Goal: Find contact information: Find contact information

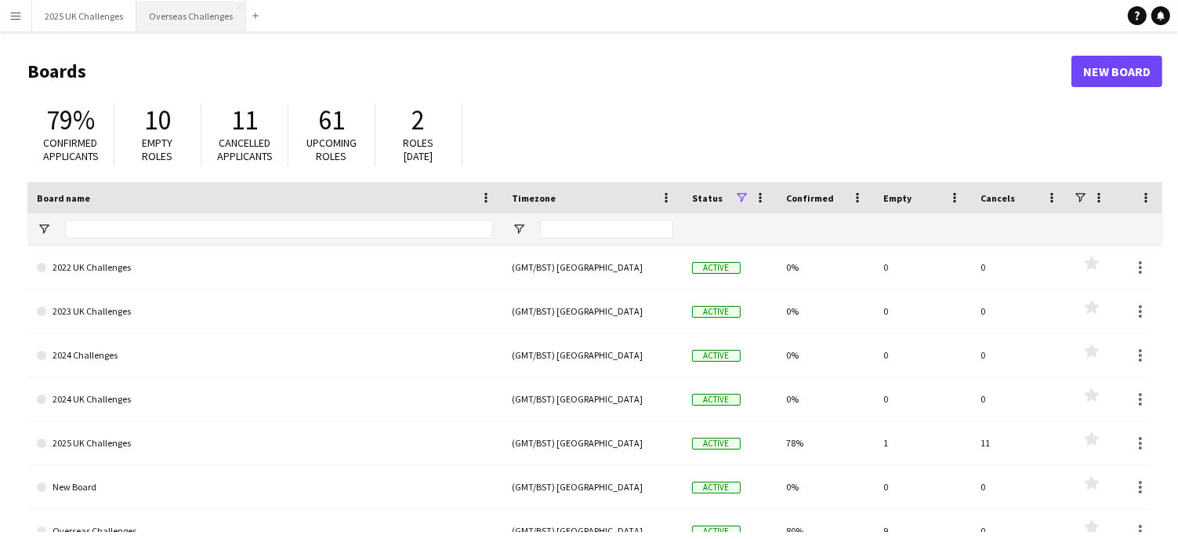
click at [210, 7] on button "Overseas Challenges Close" at bounding box center [191, 16] width 110 height 31
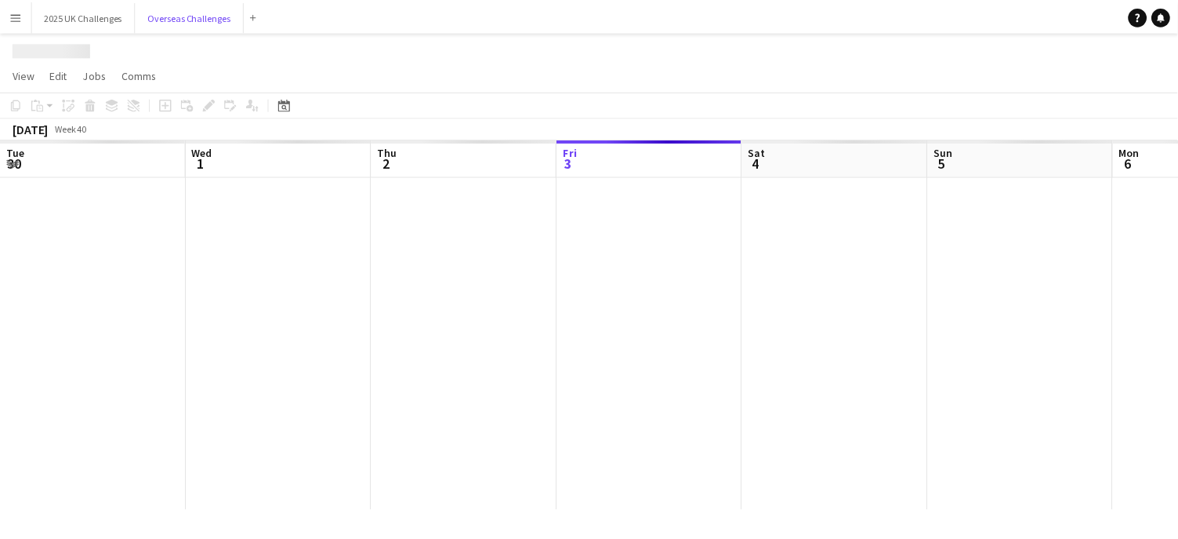
scroll to position [0, 375]
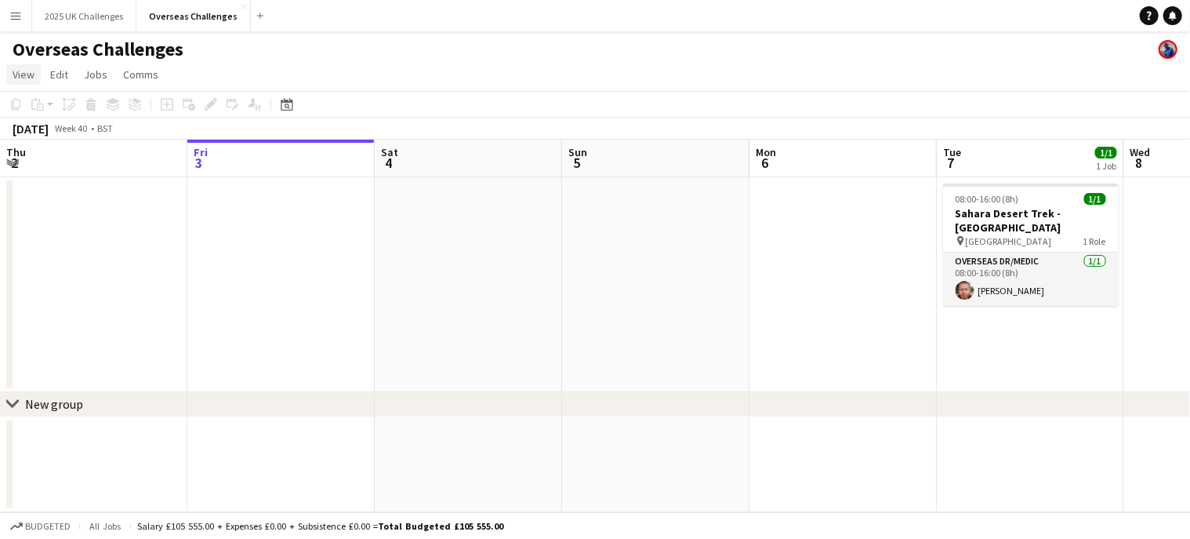
click at [28, 79] on span "View" at bounding box center [24, 74] width 22 height 14
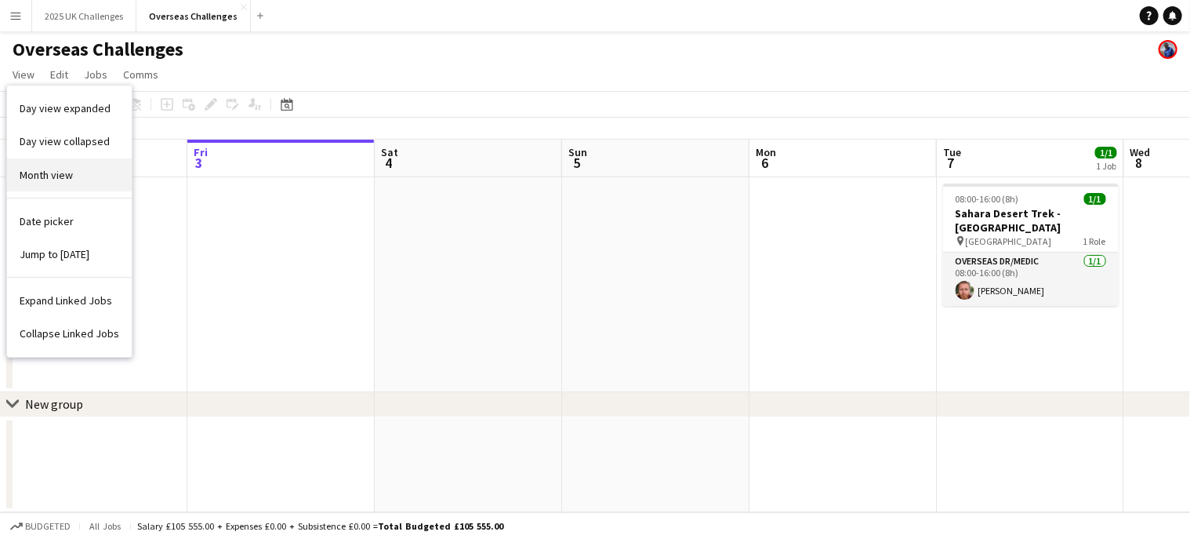
click at [60, 172] on span "Month view" at bounding box center [46, 175] width 53 height 14
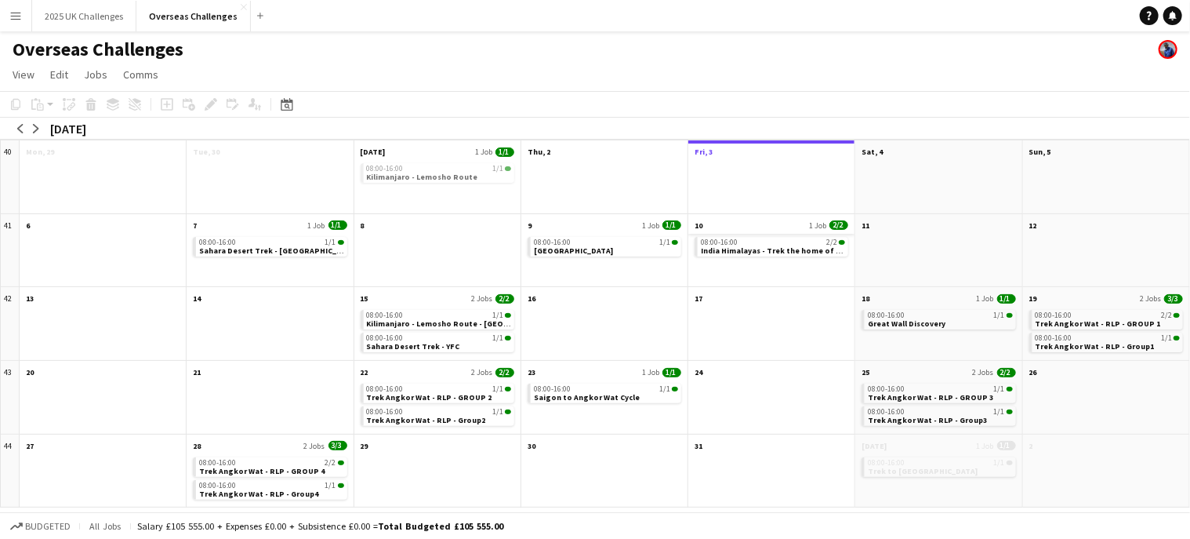
click at [728, 233] on app-month-view-date-header "10 1 Job 2/2" at bounding box center [771, 224] width 166 height 20
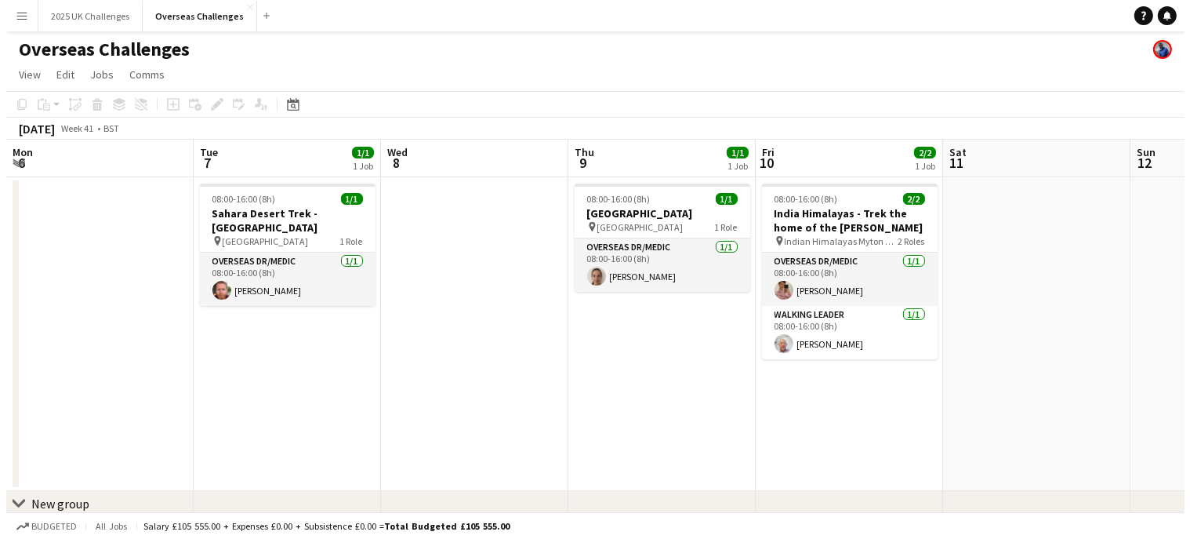
scroll to position [0, 539]
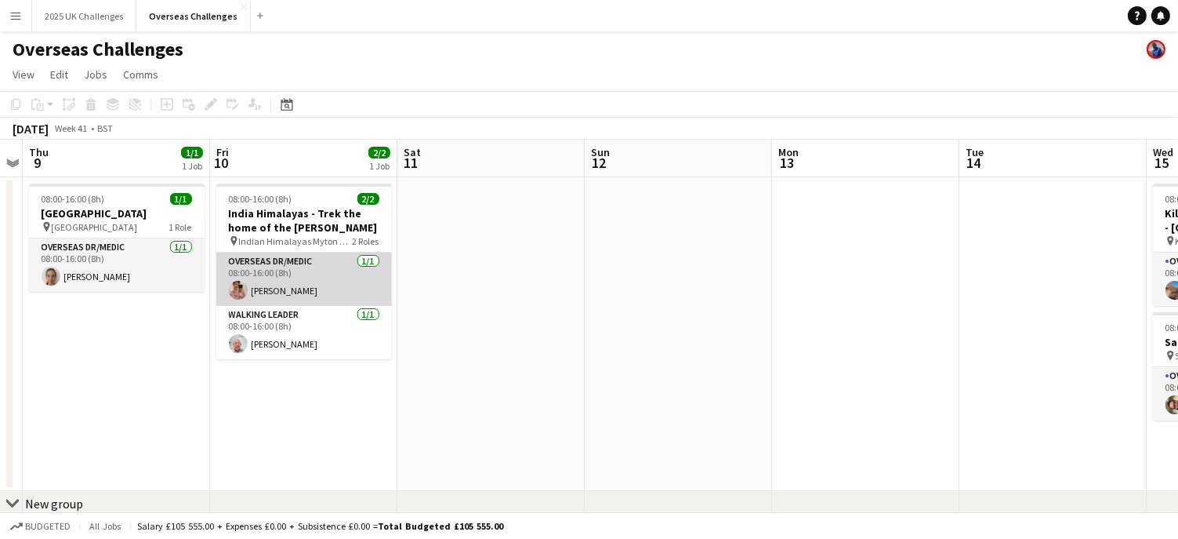
click at [290, 274] on app-card-role "Overseas Dr/Medic [DATE] 08:00-16:00 (8h) [PERSON_NAME]" at bounding box center [304, 278] width 176 height 53
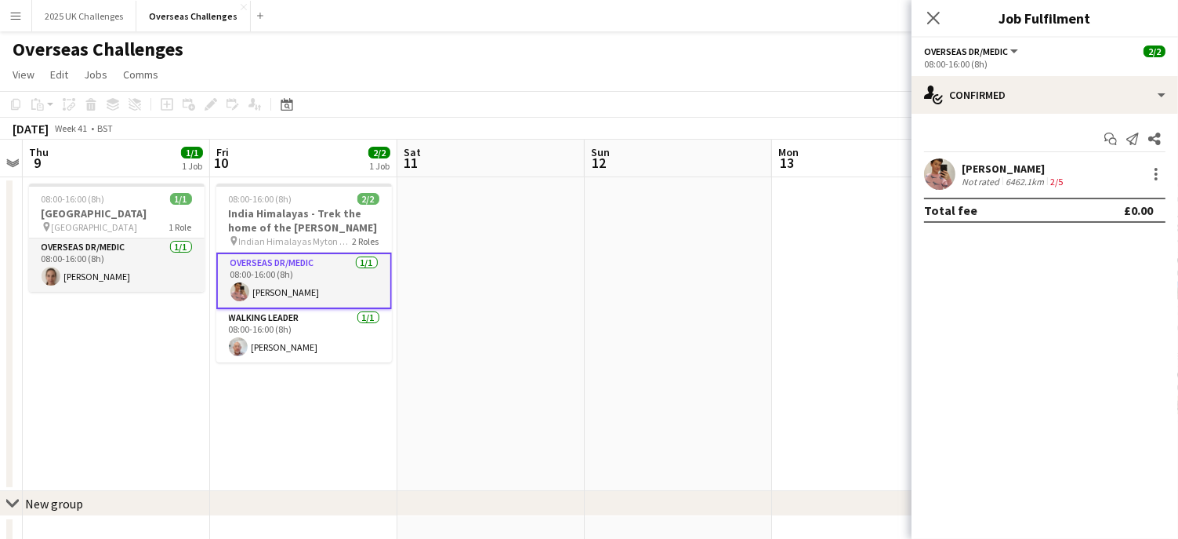
click at [1006, 173] on div "[PERSON_NAME]" at bounding box center [1014, 169] width 104 height 14
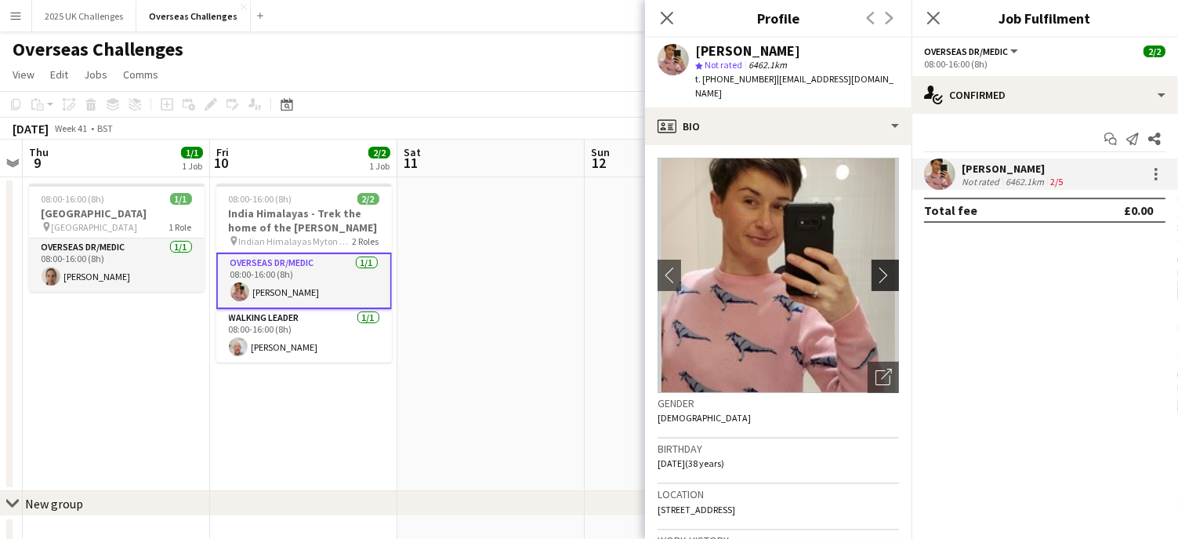
click at [877, 267] on app-icon "chevron-right" at bounding box center [888, 275] width 24 height 16
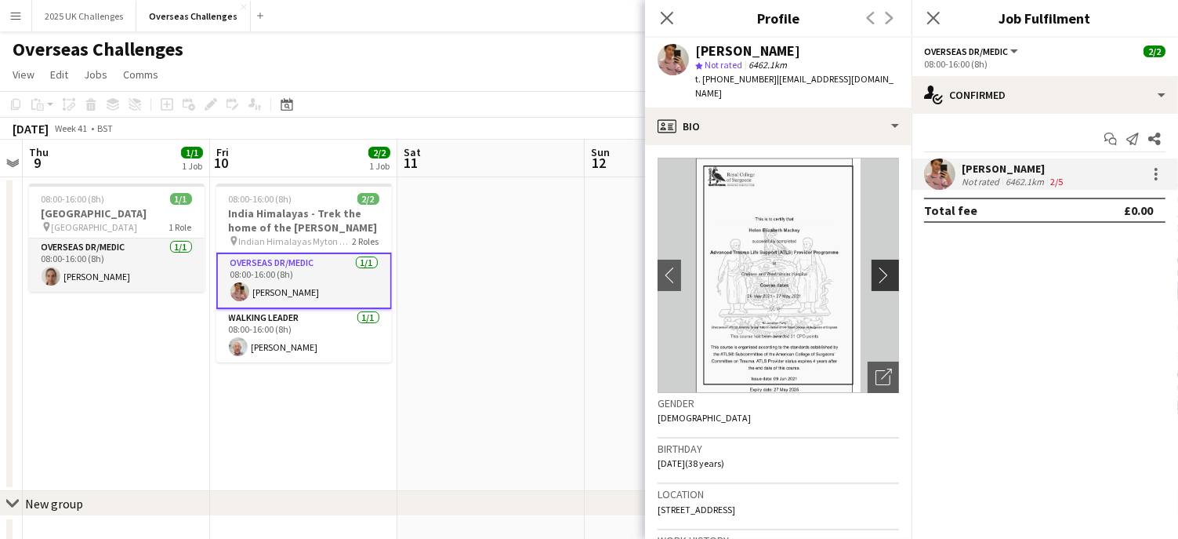
click at [876, 267] on app-icon "chevron-right" at bounding box center [888, 275] width 24 height 16
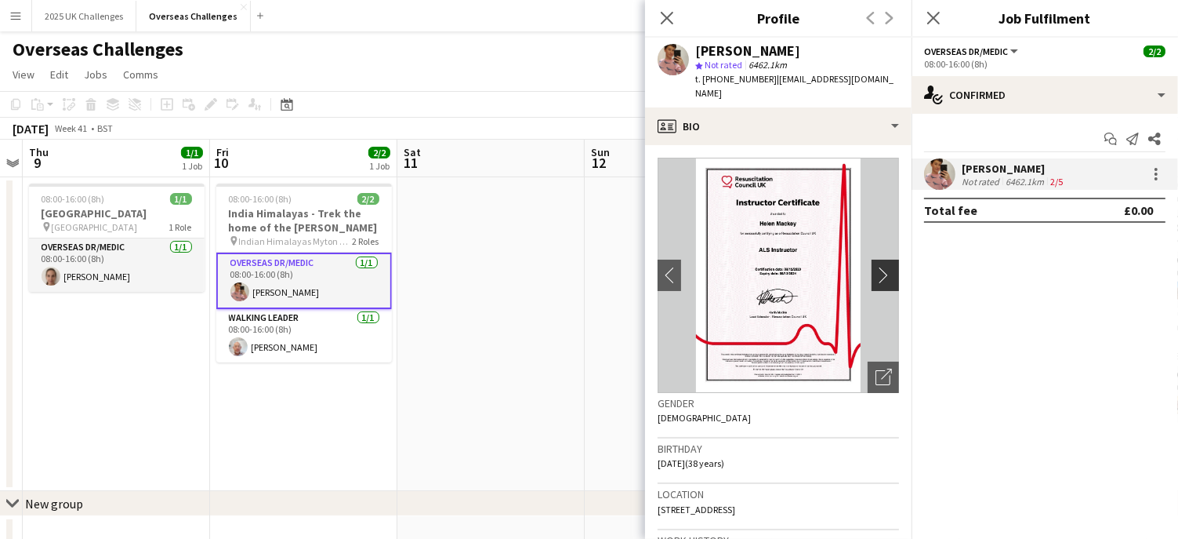
click at [876, 267] on app-icon "chevron-right" at bounding box center [888, 275] width 24 height 16
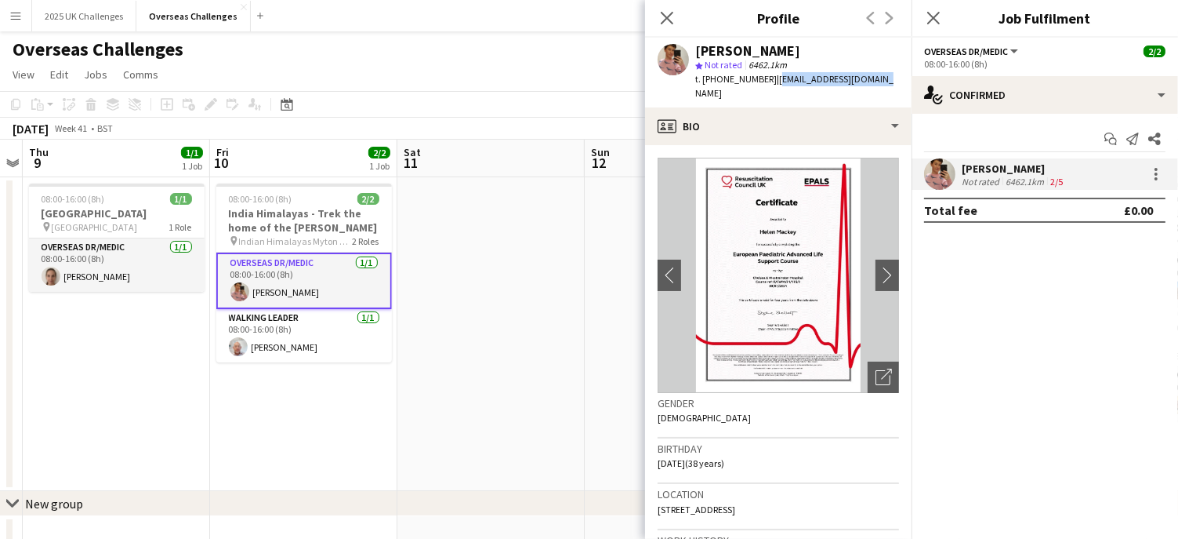
drag, startPoint x: 770, startPoint y: 78, endPoint x: 874, endPoint y: 79, distance: 104.3
click at [874, 79] on div "[PERSON_NAME] star Not rated 6462.1km t. [PHONE_NUMBER] | [EMAIL_ADDRESS][DOMAI…" at bounding box center [778, 73] width 267 height 70
copy span "[EMAIL_ADDRESS][DOMAIN_NAME]"
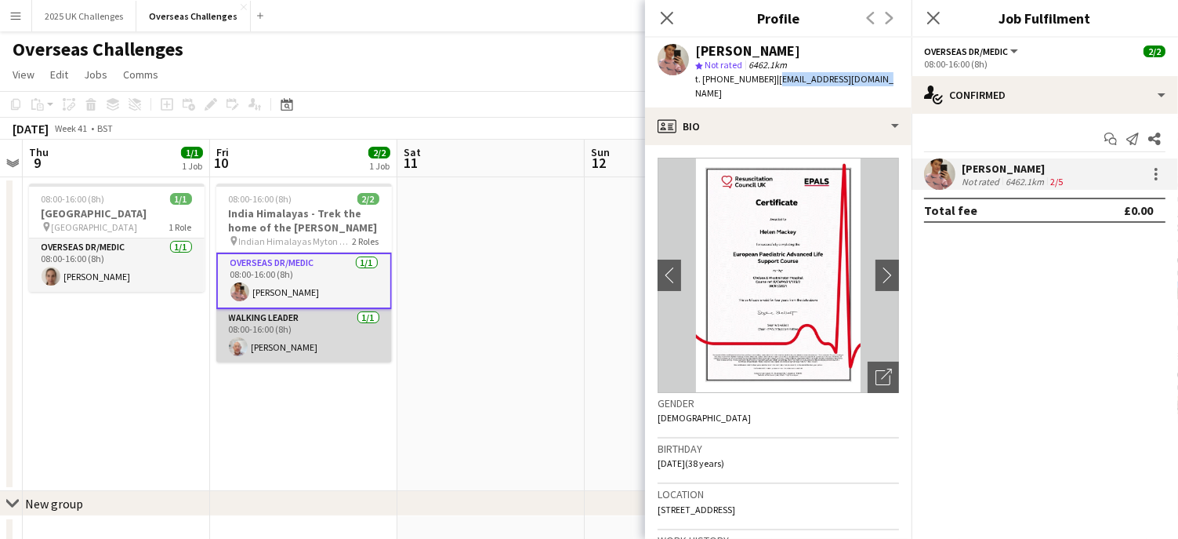
click at [257, 332] on app-card-role "Walking Leader [DATE] 08:00-16:00 (8h) [PERSON_NAME]" at bounding box center [304, 335] width 176 height 53
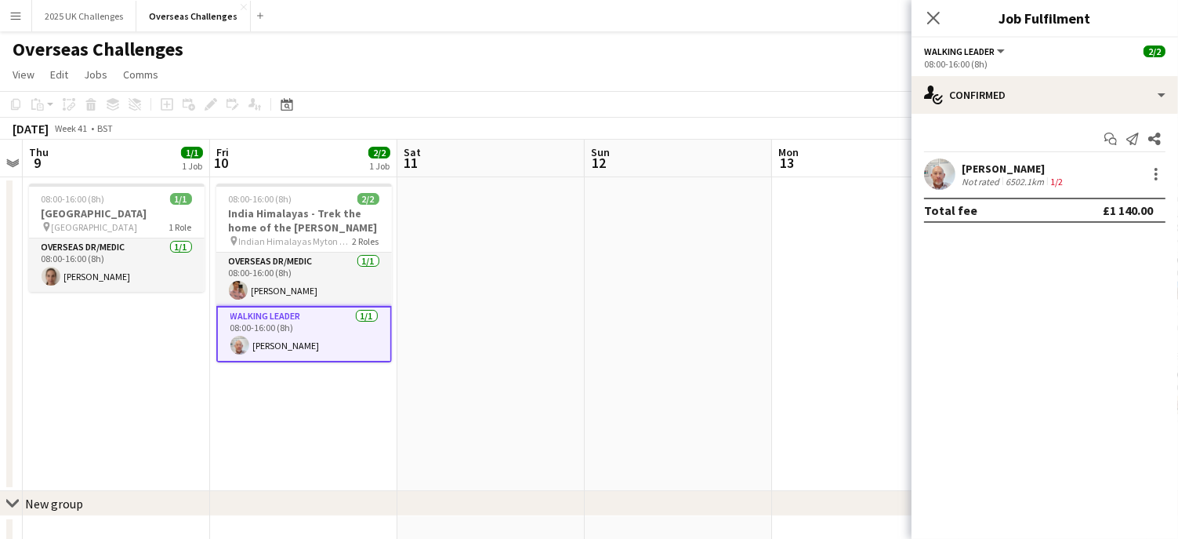
click at [990, 170] on div "[PERSON_NAME]" at bounding box center [1014, 169] width 104 height 14
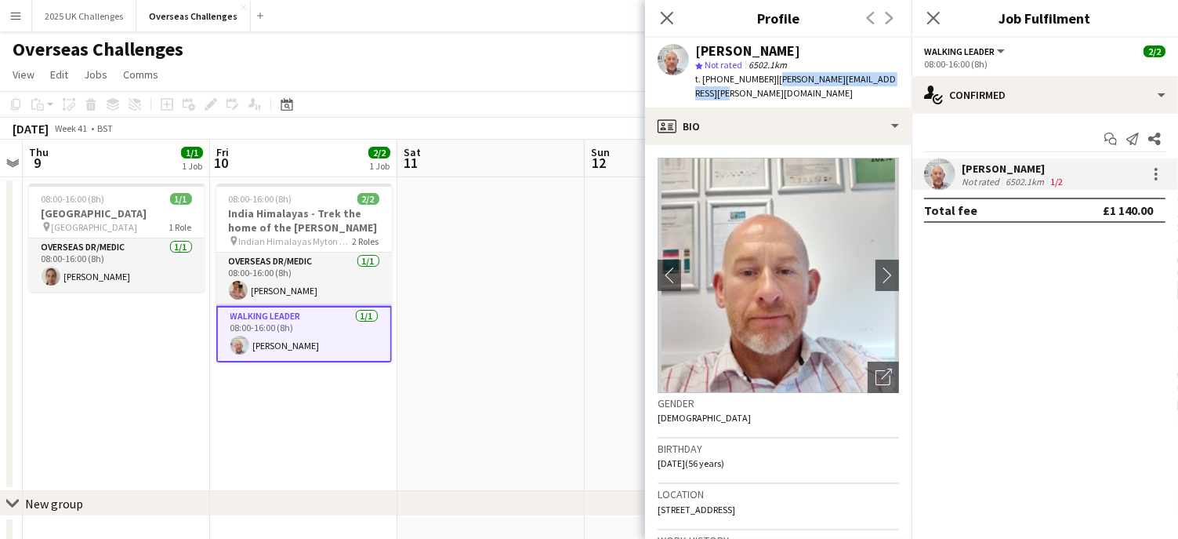
drag, startPoint x: 784, startPoint y: 82, endPoint x: 797, endPoint y: 89, distance: 15.1
click at [797, 89] on div "t. [PHONE_NUMBER] | [PERSON_NAME][EMAIL_ADDRESS][PERSON_NAME][DOMAIN_NAME]" at bounding box center [797, 86] width 204 height 28
copy span "[PERSON_NAME][EMAIL_ADDRESS][PERSON_NAME][DOMAIN_NAME]"
click at [48, 16] on button "2025 UK Challenges Close" at bounding box center [84, 16] width 104 height 31
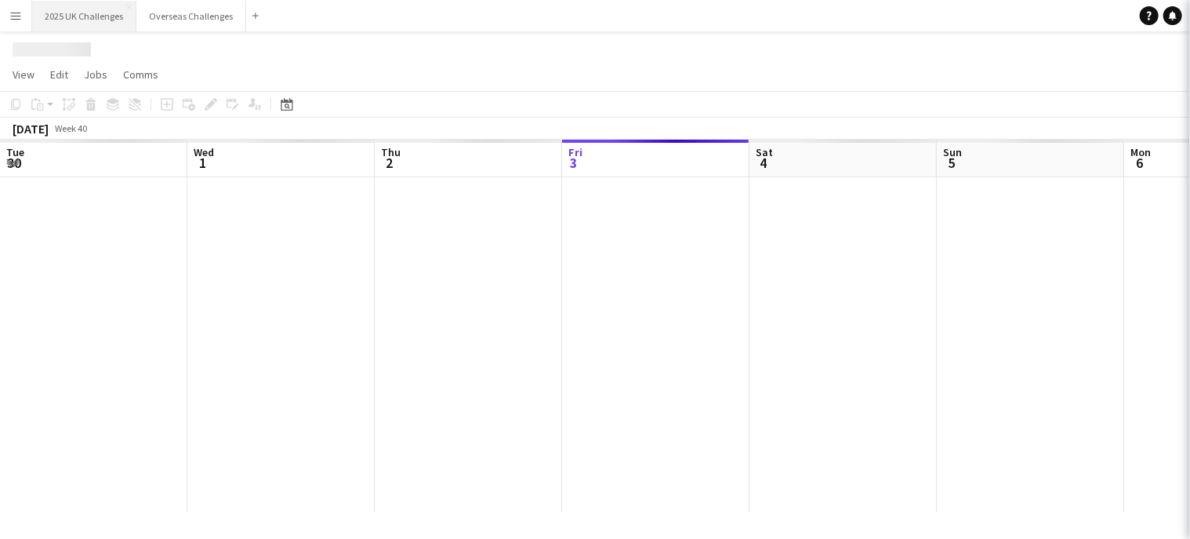
scroll to position [0, 375]
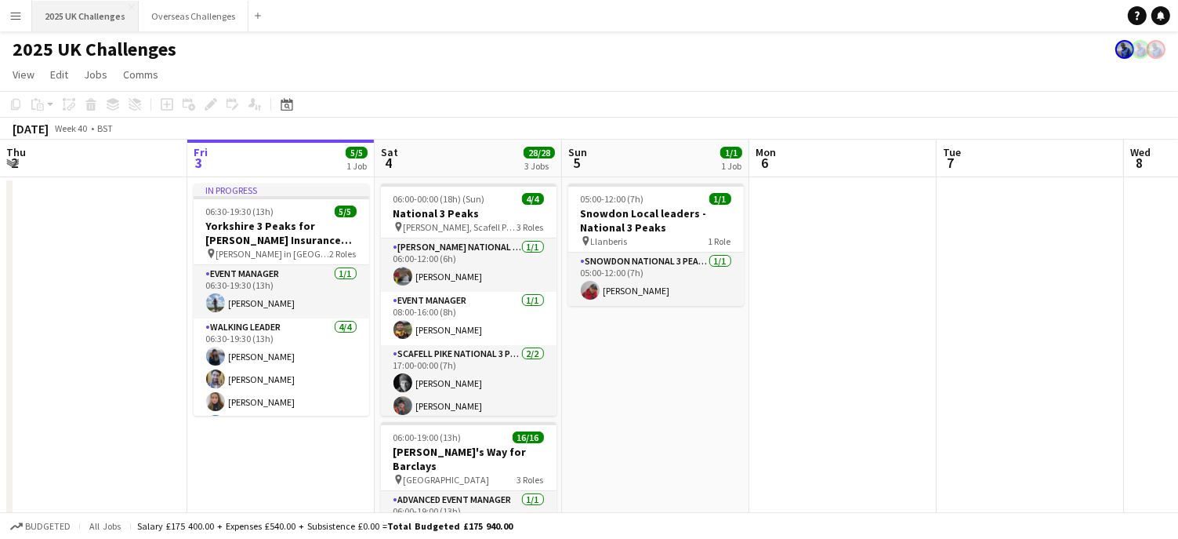
click at [82, 16] on button "2025 UK Challenges Close" at bounding box center [85, 16] width 107 height 31
click at [29, 74] on span "View" at bounding box center [24, 74] width 22 height 14
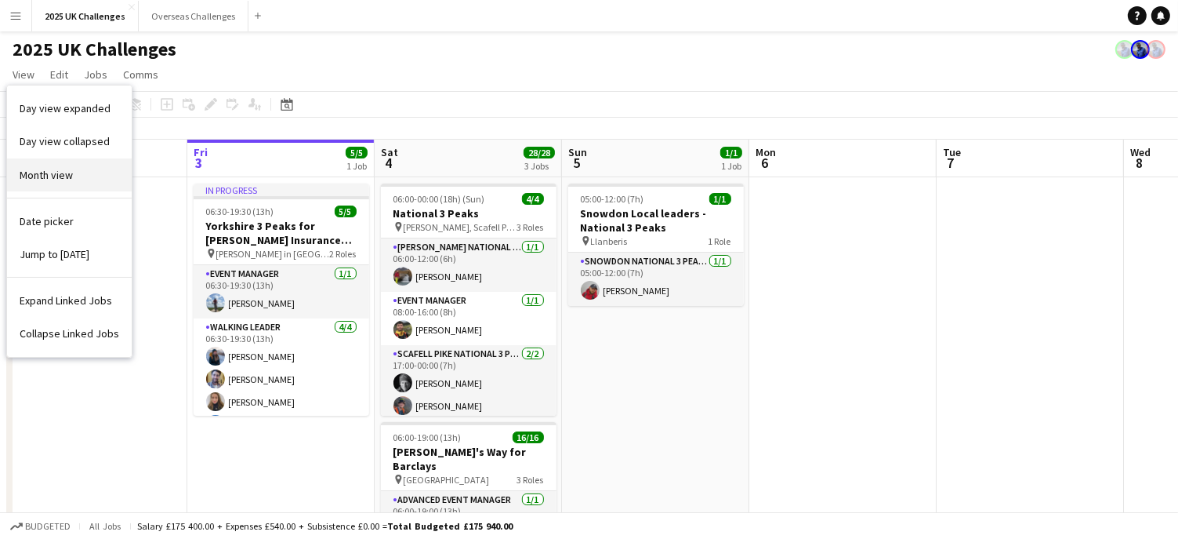
click at [53, 180] on span "Month view" at bounding box center [46, 175] width 53 height 14
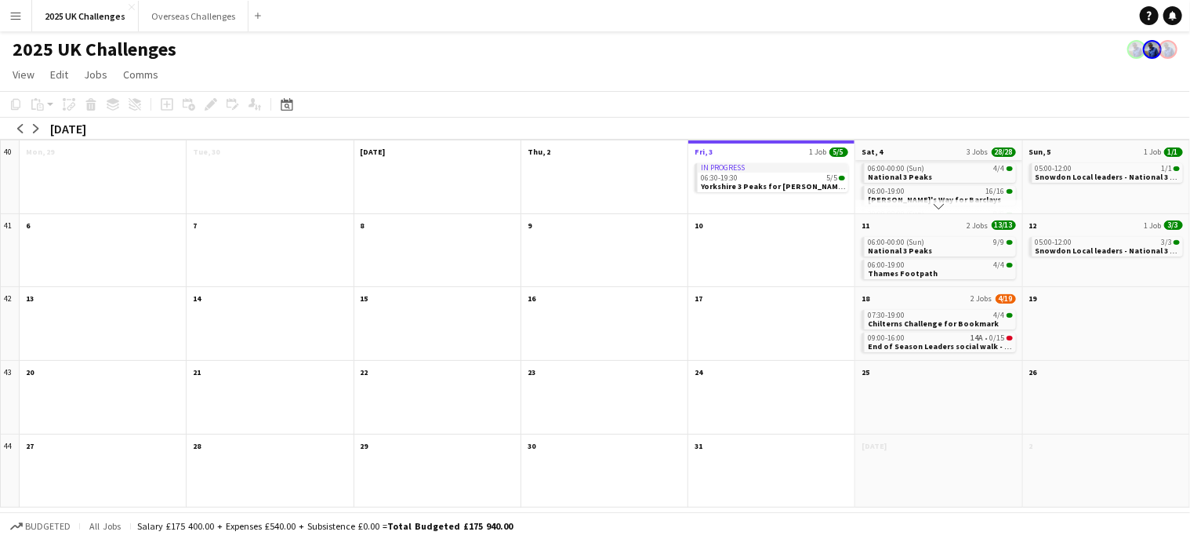
click at [924, 156] on app-month-view-date-header "Sat, 4 3 Jobs 28/28" at bounding box center [938, 150] width 166 height 20
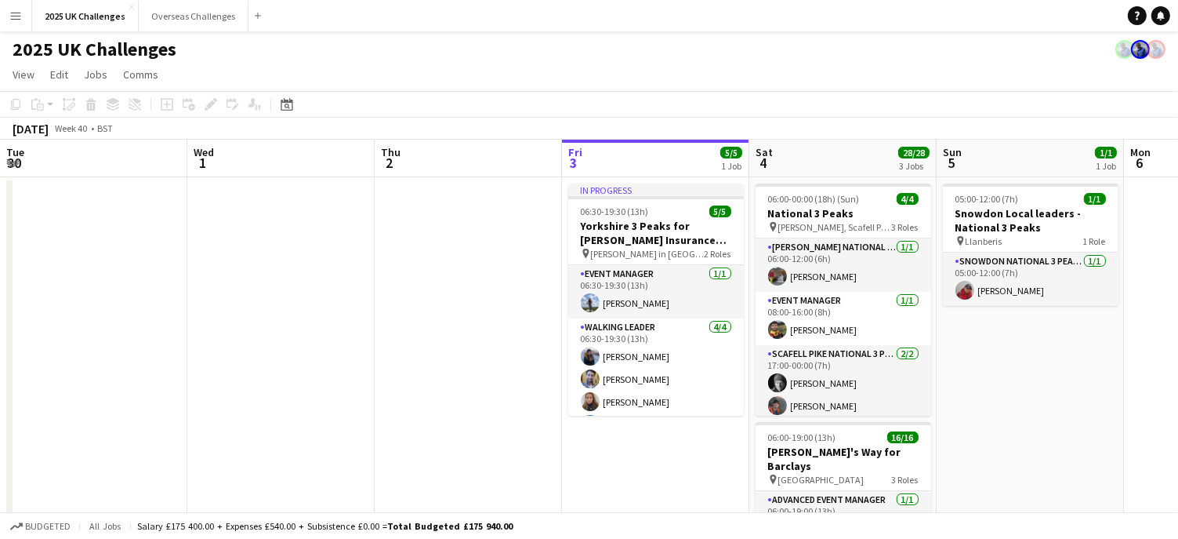
scroll to position [0, 539]
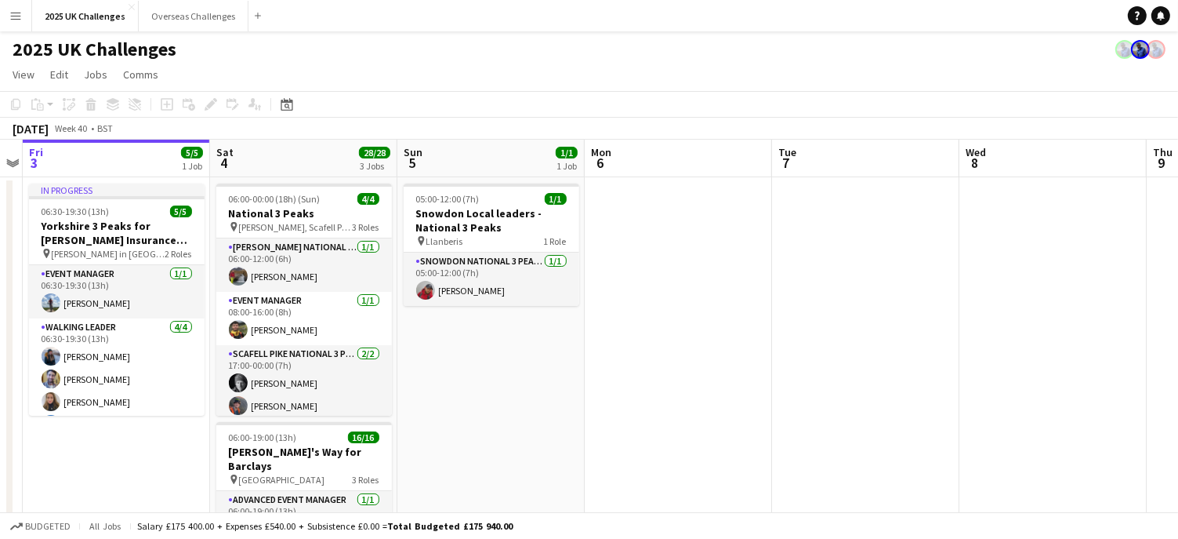
click at [873, 76] on app-page-menu "View Day view expanded Day view collapsed Month view Date picker Jump to [DATE]…" at bounding box center [589, 76] width 1178 height 30
click at [307, 157] on app-board-header-date "Sat 4 28/28 3 Jobs" at bounding box center [303, 159] width 187 height 38
click at [24, 79] on span "View" at bounding box center [24, 74] width 22 height 14
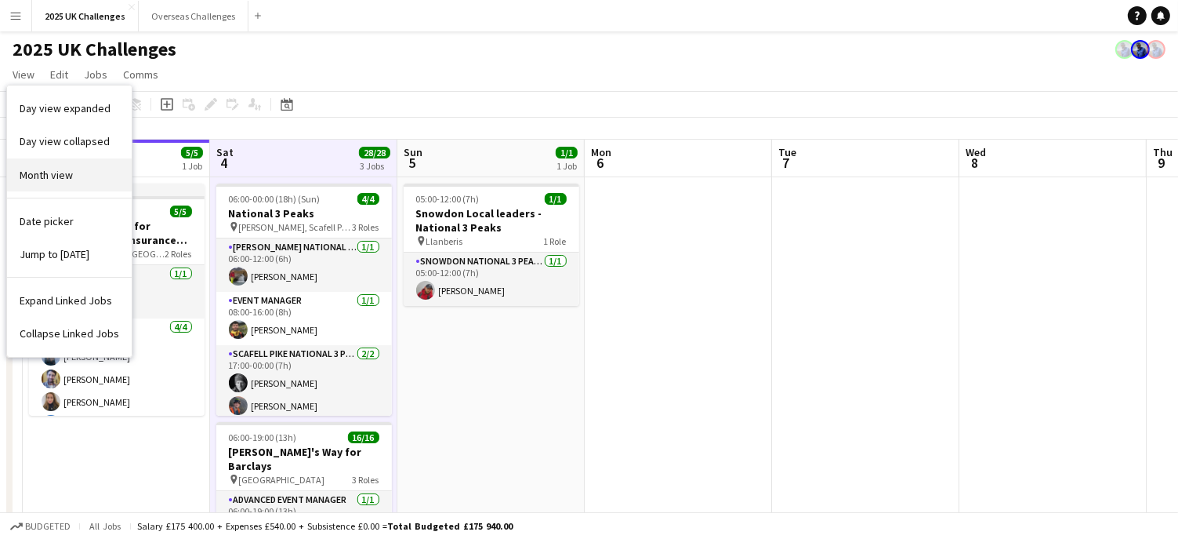
click at [66, 180] on span "Month view" at bounding box center [46, 175] width 53 height 14
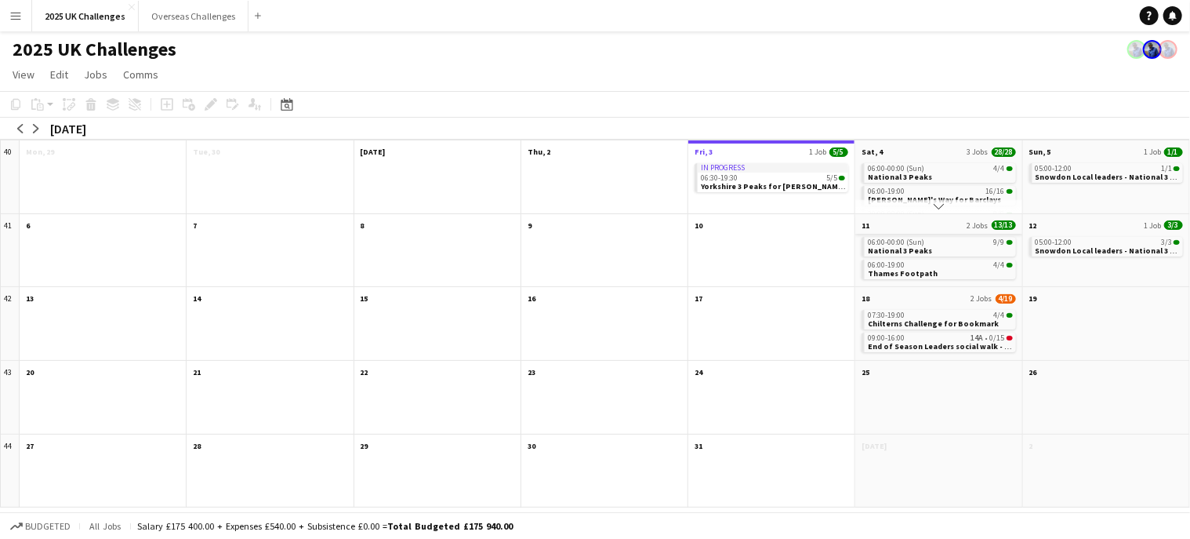
click at [884, 220] on app-month-view-date-header "11 2 Jobs 13/13" at bounding box center [938, 224] width 166 height 20
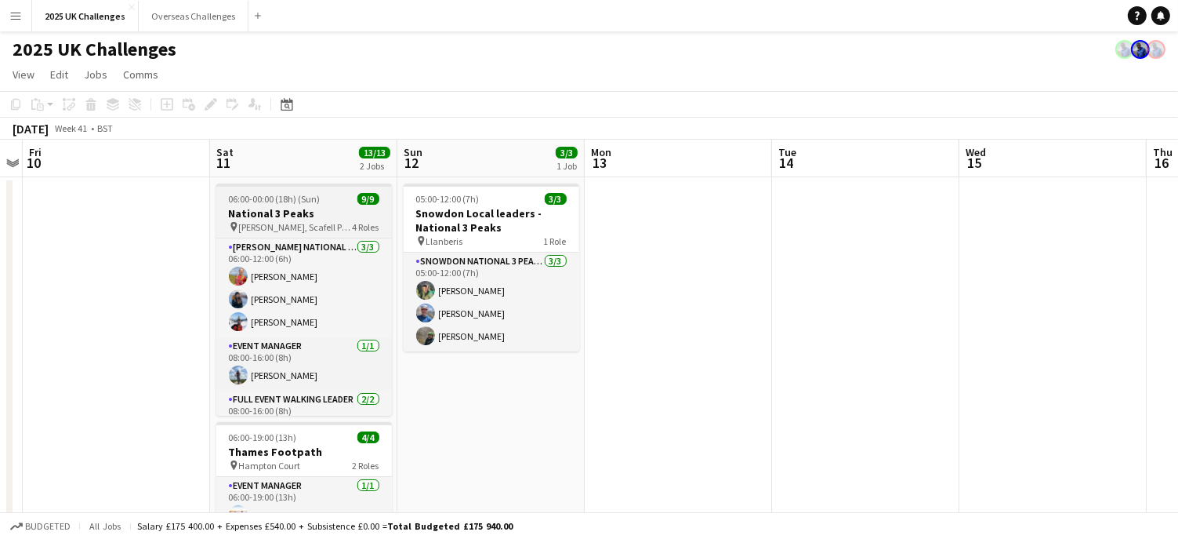
click at [305, 216] on h3 "National 3 Peaks" at bounding box center [304, 213] width 176 height 14
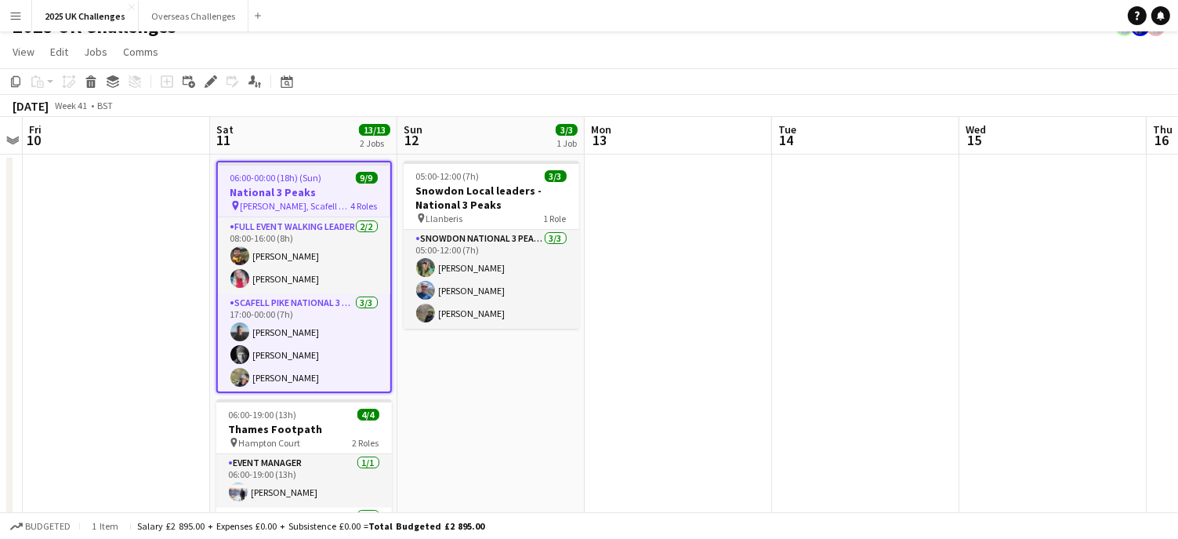
scroll to position [0, 0]
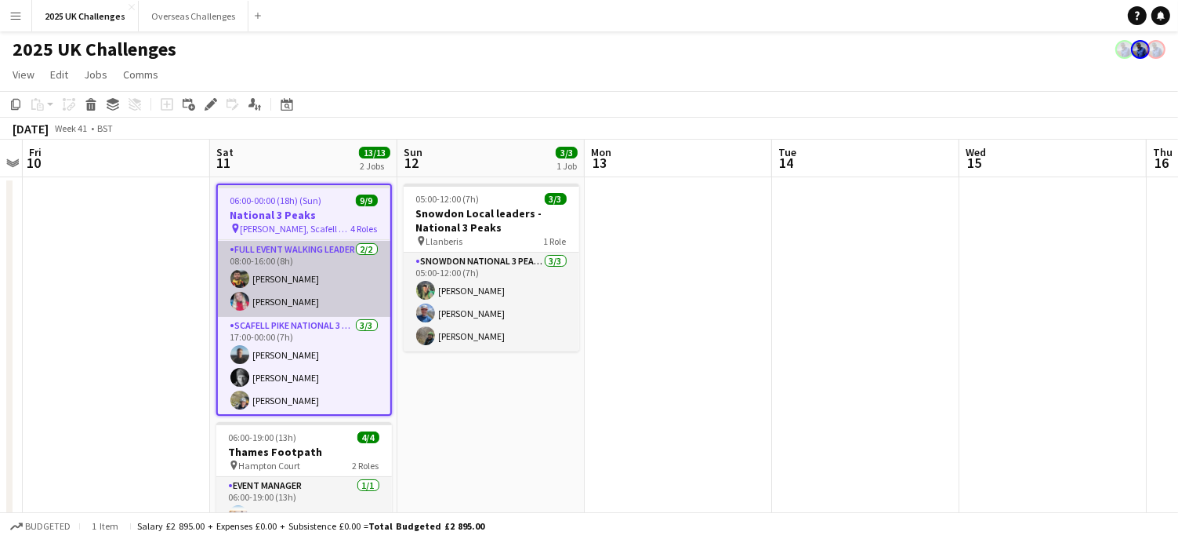
click at [282, 249] on app-card-role "Full Event Walking Leader [DATE] 08:00-16:00 (8h) [PERSON_NAME] [PERSON_NAME]" at bounding box center [304, 279] width 172 height 76
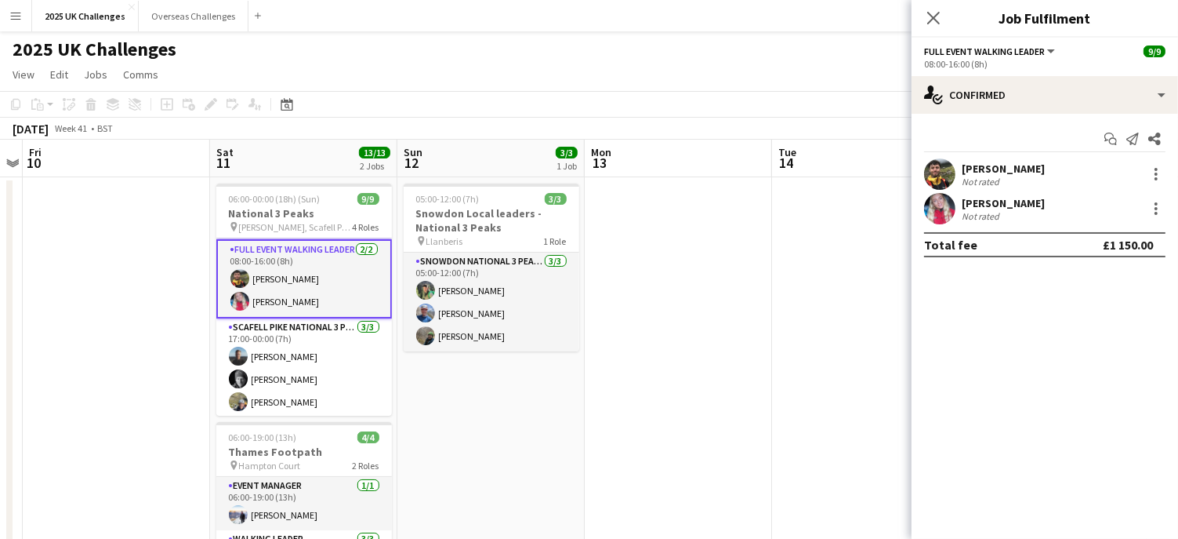
click at [1028, 167] on div "[PERSON_NAME]" at bounding box center [1003, 169] width 83 height 14
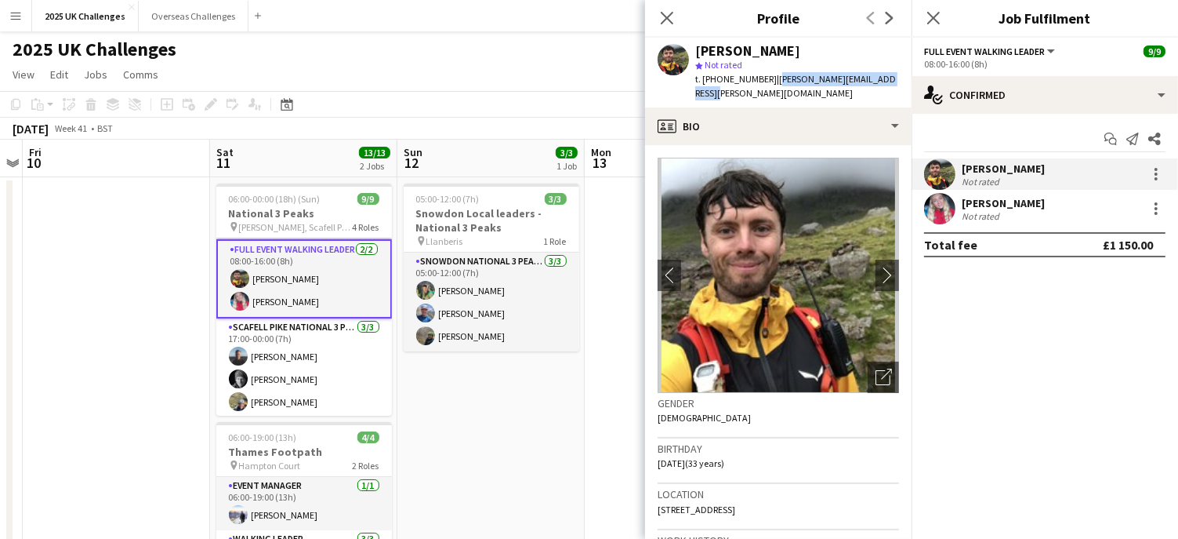
drag, startPoint x: 787, startPoint y: 81, endPoint x: 909, endPoint y: 81, distance: 122.3
click at [909, 81] on app-profile-header "[PERSON_NAME] star Not rated t. [PHONE_NUMBER] | [PERSON_NAME][EMAIL_ADDRESS][P…" at bounding box center [778, 73] width 267 height 70
copy span "[PERSON_NAME][EMAIL_ADDRESS][PERSON_NAME][DOMAIN_NAME]"
click at [281, 303] on app-card-role "Full Event Walking Leader [DATE] 08:00-16:00 (8h) [PERSON_NAME] [PERSON_NAME]" at bounding box center [304, 278] width 176 height 79
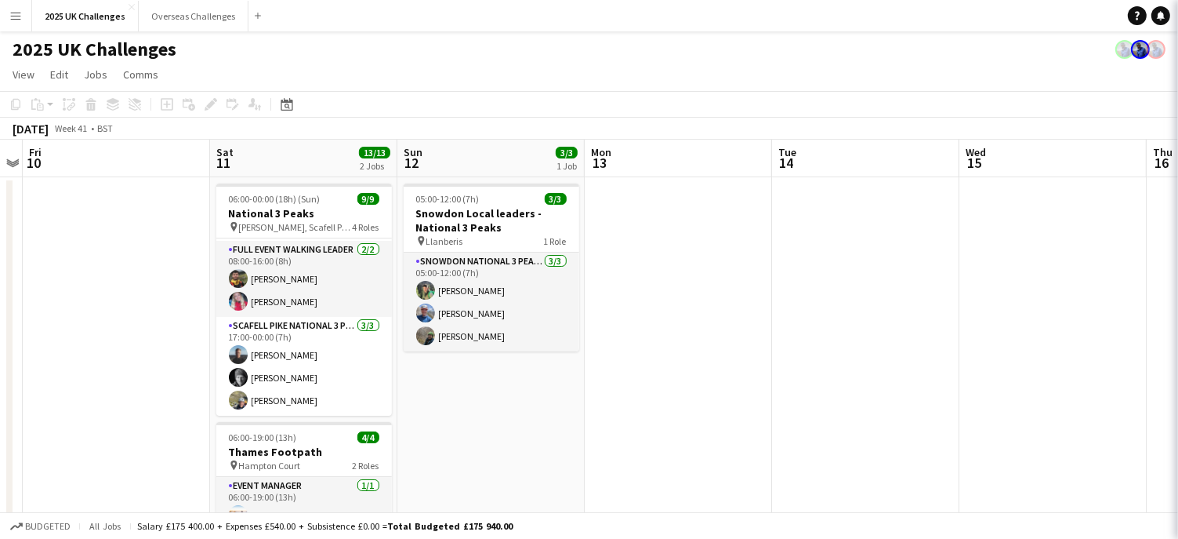
scroll to position [149, 0]
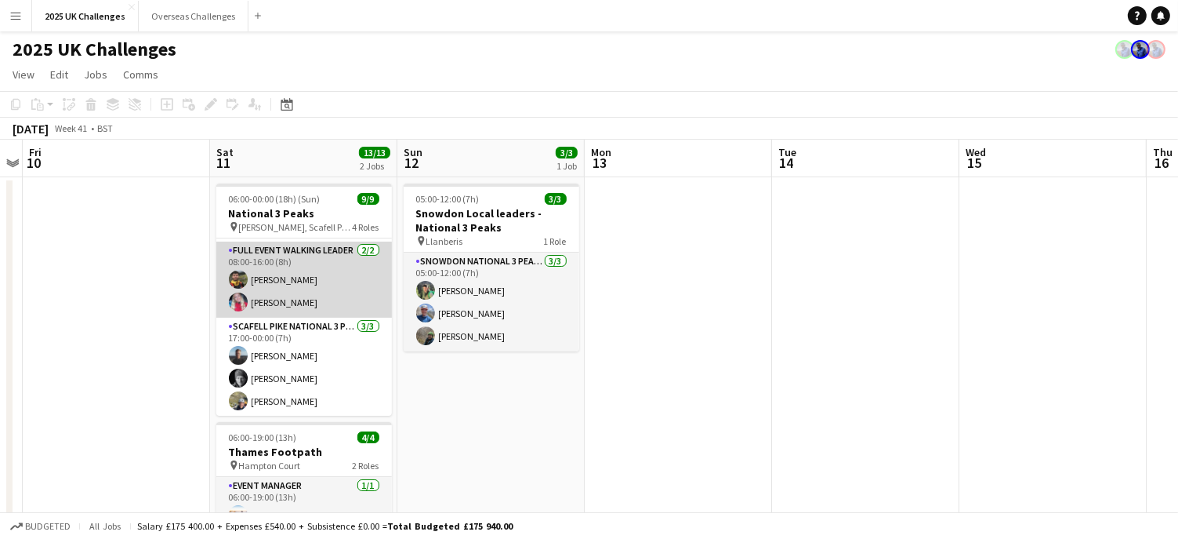
click at [292, 295] on app-card-role "Full Event Walking Leader [DATE] 08:00-16:00 (8h) [PERSON_NAME] [PERSON_NAME]" at bounding box center [304, 279] width 176 height 76
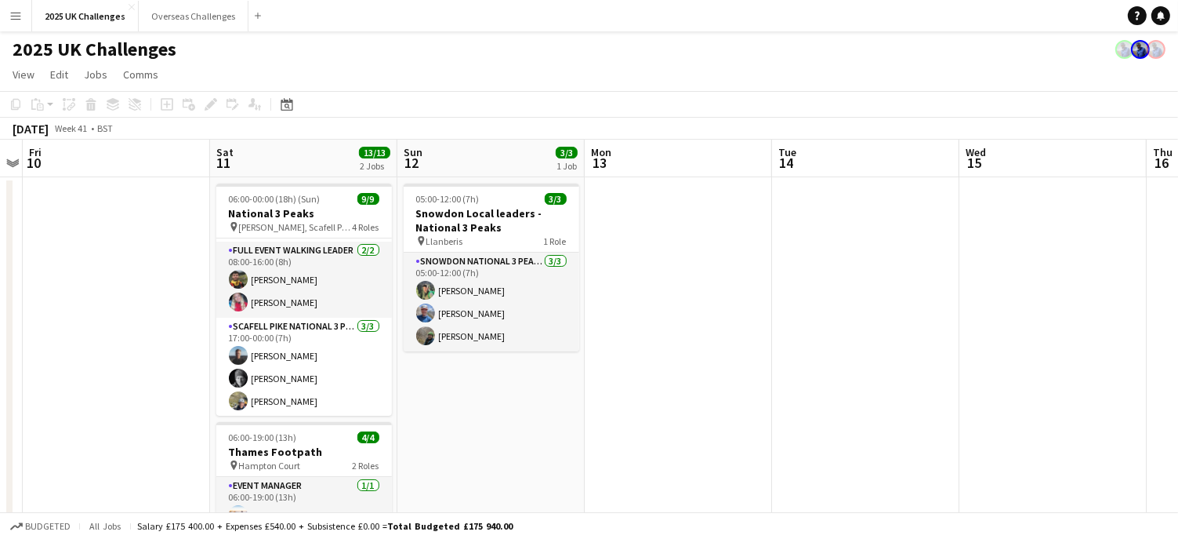
scroll to position [151, 0]
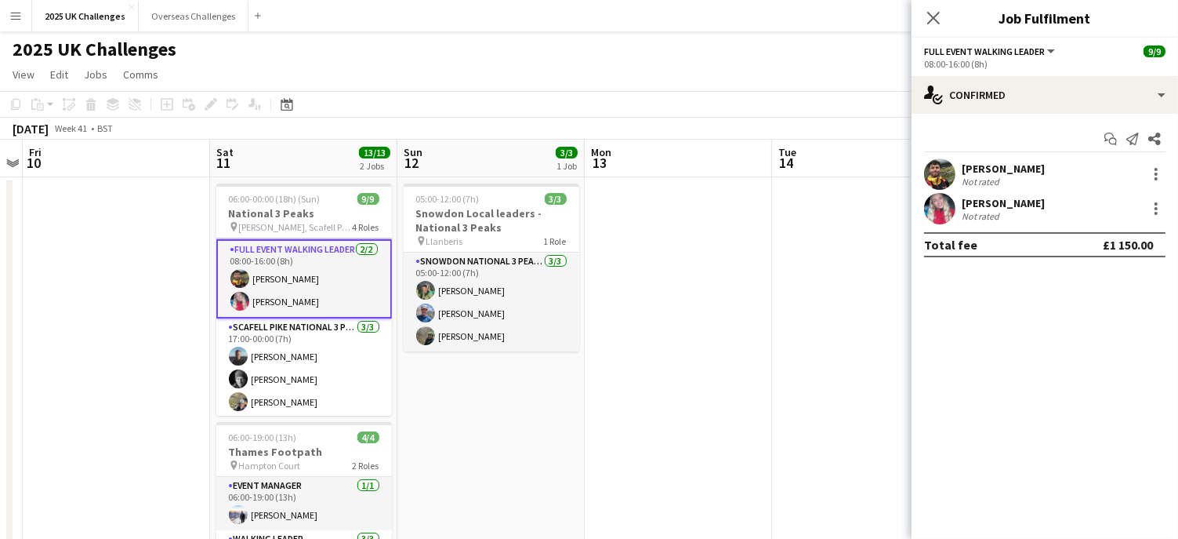
click at [1004, 198] on div "[PERSON_NAME]" at bounding box center [1003, 203] width 83 height 14
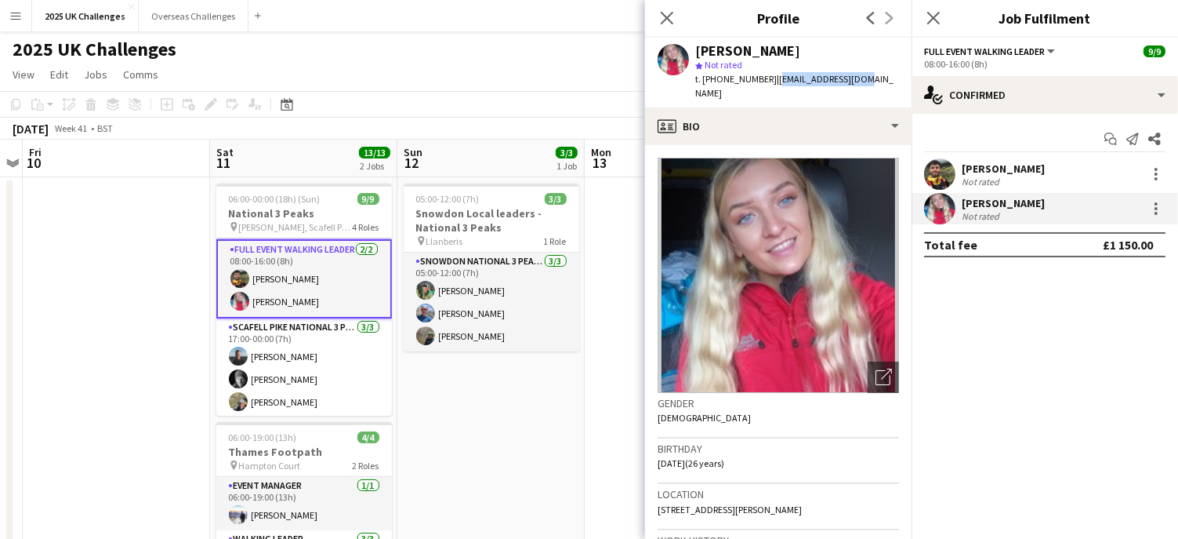
drag, startPoint x: 775, startPoint y: 81, endPoint x: 907, endPoint y: 81, distance: 132.5
click at [907, 81] on app-profile-header "[PERSON_NAME] star Not rated t. [PHONE_NUMBER] | [EMAIL_ADDRESS][DOMAIN_NAME]" at bounding box center [778, 73] width 267 height 70
copy span "[EMAIL_ADDRESS][DOMAIN_NAME]"
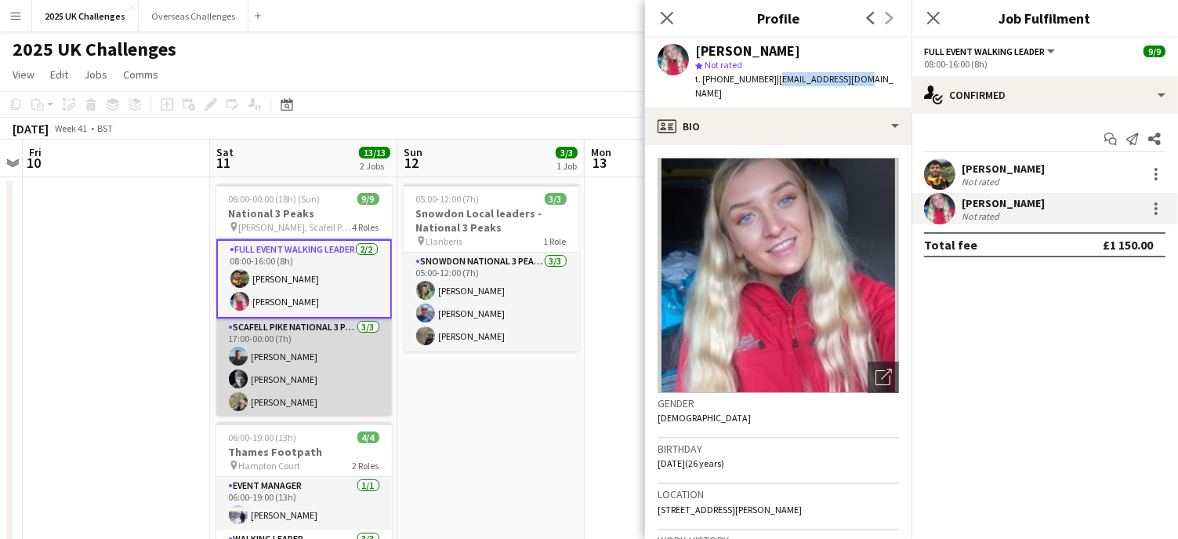
click at [289, 355] on app-card-role "Scafell Pike National 3 Peaks Walking Leader [DATE] 17:00-00:00 (7h) [PERSON_NA…" at bounding box center [304, 367] width 176 height 99
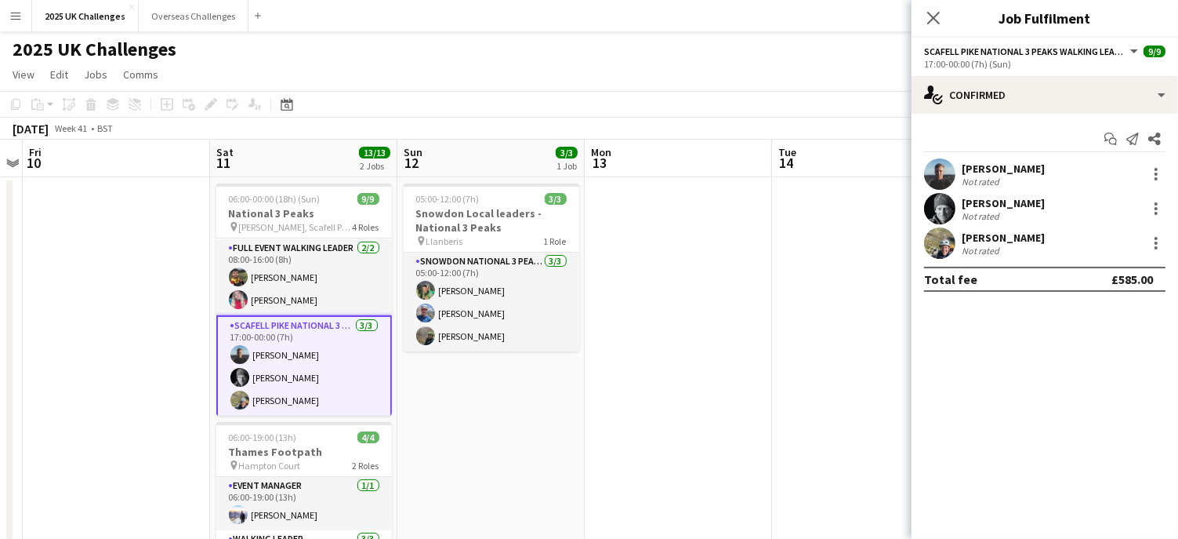
click at [289, 355] on app-card-role "Scafell Pike National 3 Peaks Walking Leader [DATE] 17:00-00:00 (7h) [PERSON_NA…" at bounding box center [304, 366] width 176 height 102
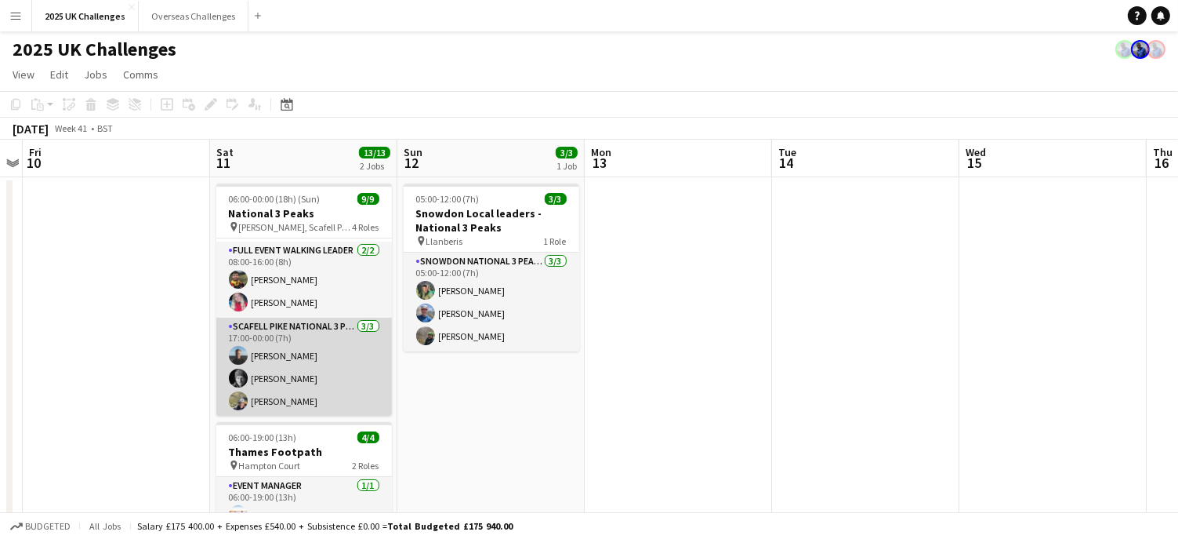
click at [274, 327] on app-card-role "Scafell Pike National 3 Peaks Walking Leader [DATE] 17:00-00:00 (7h) [PERSON_NA…" at bounding box center [304, 367] width 176 height 99
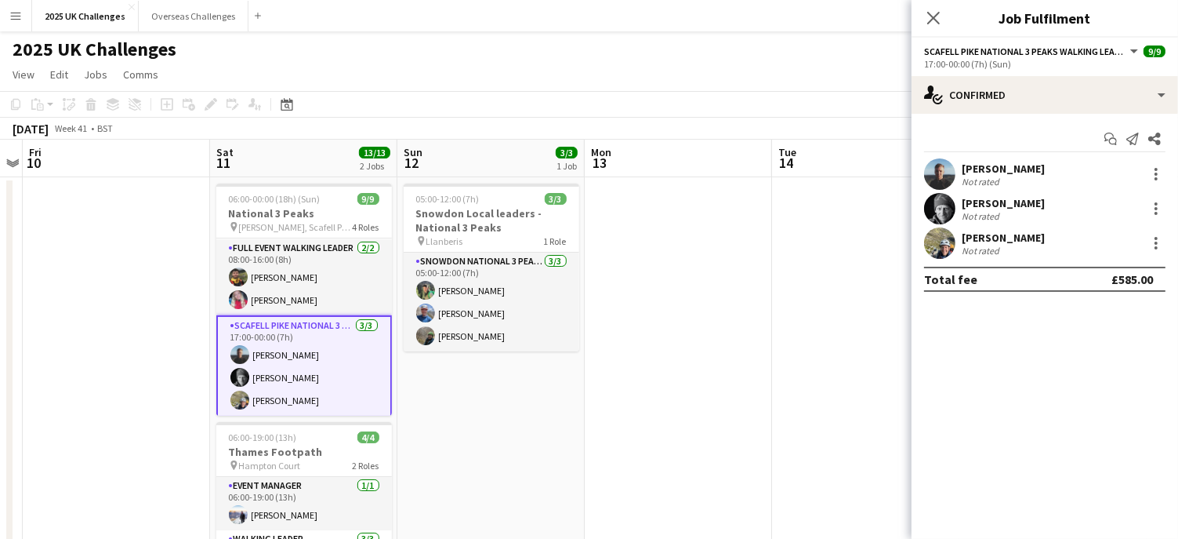
click at [991, 168] on div "[PERSON_NAME]" at bounding box center [1003, 169] width 83 height 14
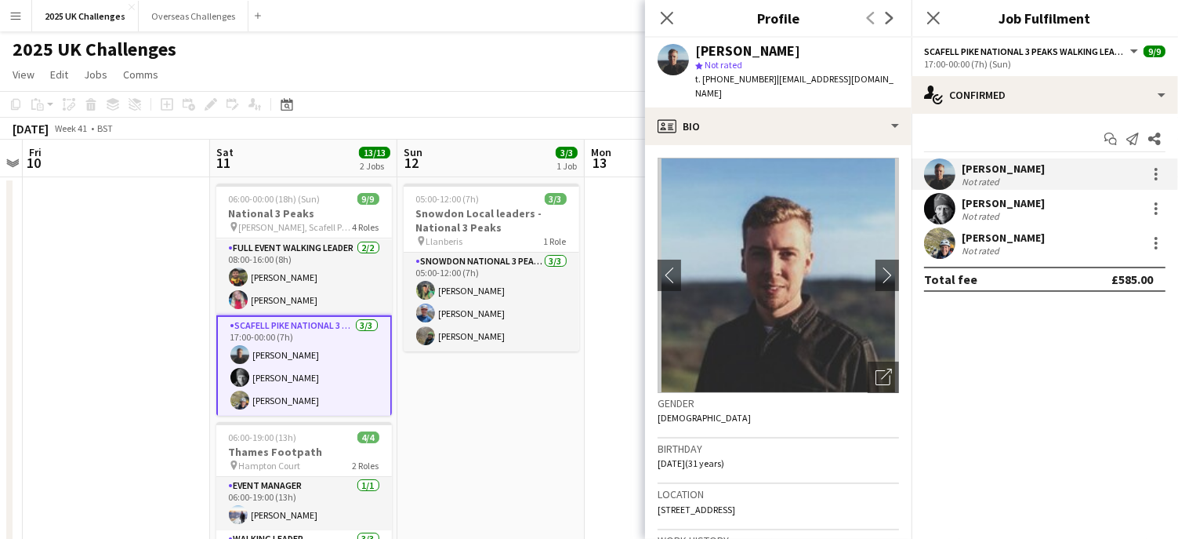
click at [772, 80] on span "| [EMAIL_ADDRESS][DOMAIN_NAME]" at bounding box center [794, 86] width 198 height 26
drag, startPoint x: 795, startPoint y: 82, endPoint x: 885, endPoint y: 72, distance: 90.7
click at [885, 72] on div "[PERSON_NAME] star Not rated t. [PHONE_NUMBER] | [EMAIL_ADDRESS][DOMAIN_NAME]" at bounding box center [778, 73] width 267 height 70
copy span "[EMAIL_ADDRESS][DOMAIN_NAME]"
click at [978, 206] on div "[PERSON_NAME]" at bounding box center [1003, 203] width 83 height 14
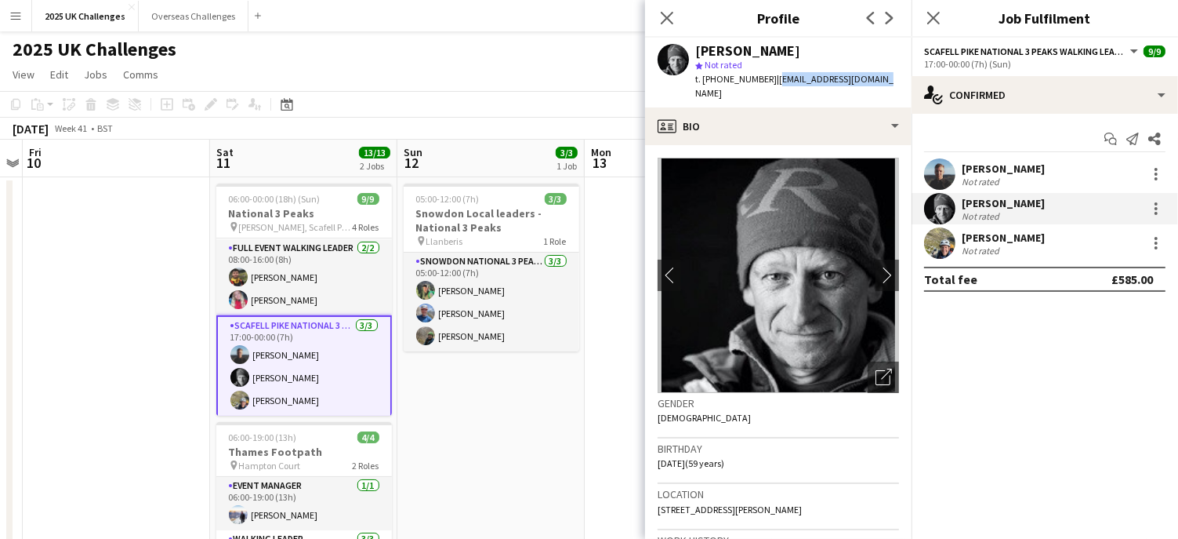
drag, startPoint x: 771, startPoint y: 79, endPoint x: 899, endPoint y: 80, distance: 127.8
click at [899, 80] on app-profile-header "[PERSON_NAME] star Not rated t. [PHONE_NUMBER] | [EMAIL_ADDRESS][DOMAIN_NAME]" at bounding box center [778, 73] width 267 height 70
copy span "[EMAIL_ADDRESS][DOMAIN_NAME]"
click at [988, 245] on div "Not rated" at bounding box center [982, 251] width 41 height 12
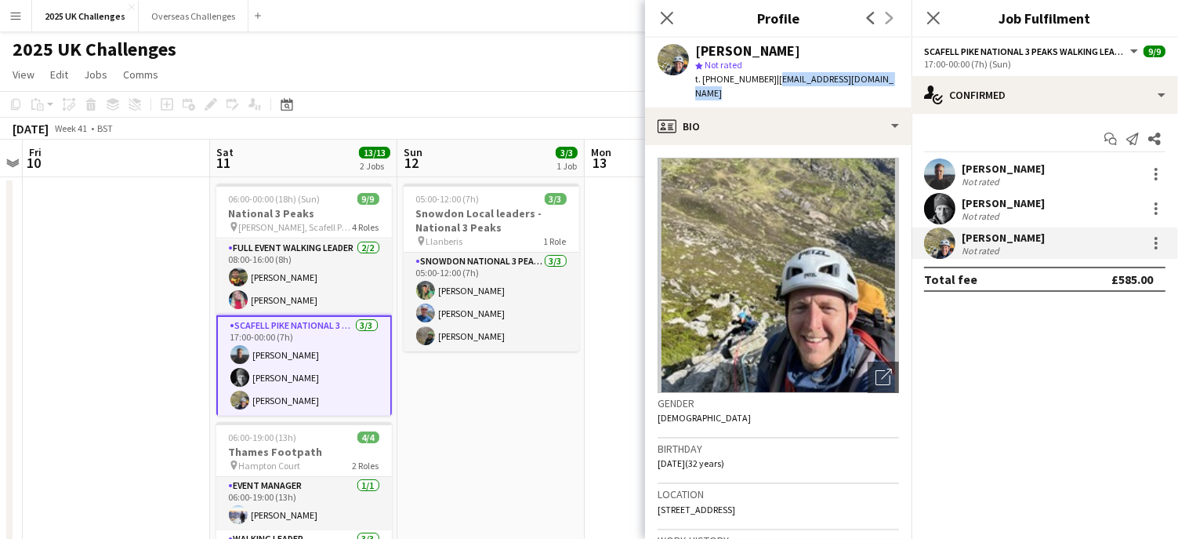
drag, startPoint x: 826, startPoint y: 79, endPoint x: 902, endPoint y: 79, distance: 75.3
click at [902, 79] on div "[PERSON_NAME] star Not rated t. [PHONE_NUMBER] | [EMAIL_ADDRESS][DOMAIN_NAME]" at bounding box center [778, 73] width 267 height 70
copy span "[EMAIL_ADDRESS][DOMAIN_NAME]"
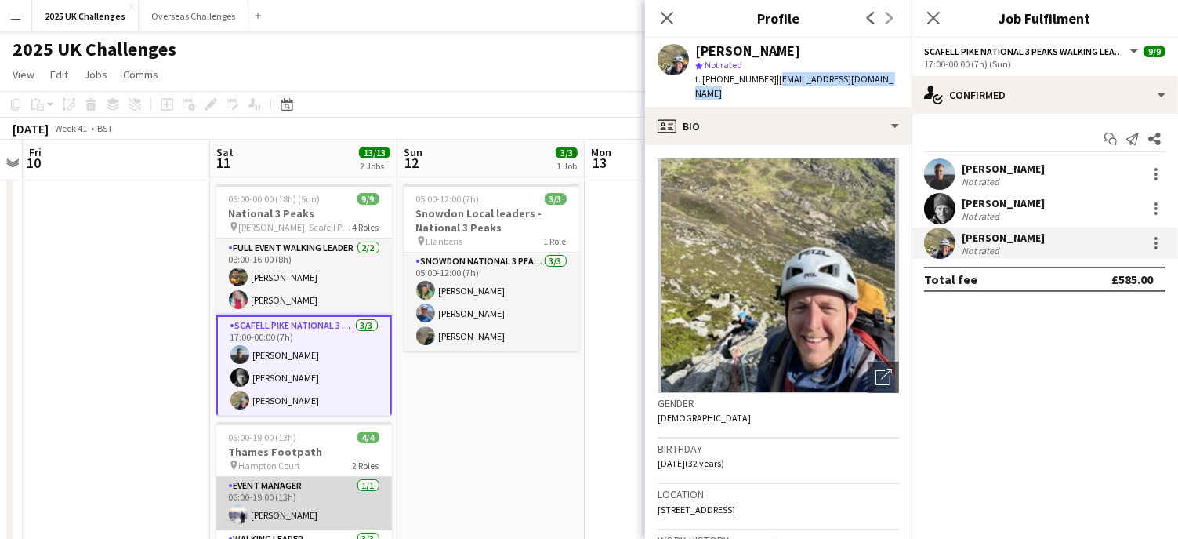
click at [318, 485] on app-card-role "Event Manager [DATE] 06:00-19:00 (13h) [PERSON_NAME]" at bounding box center [304, 503] width 176 height 53
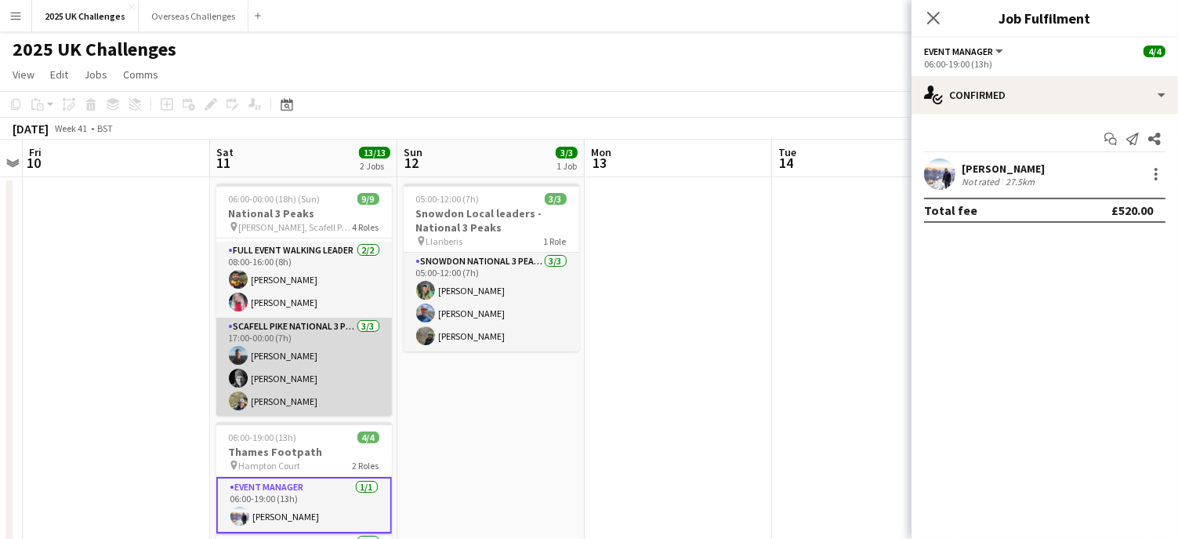
scroll to position [0, 0]
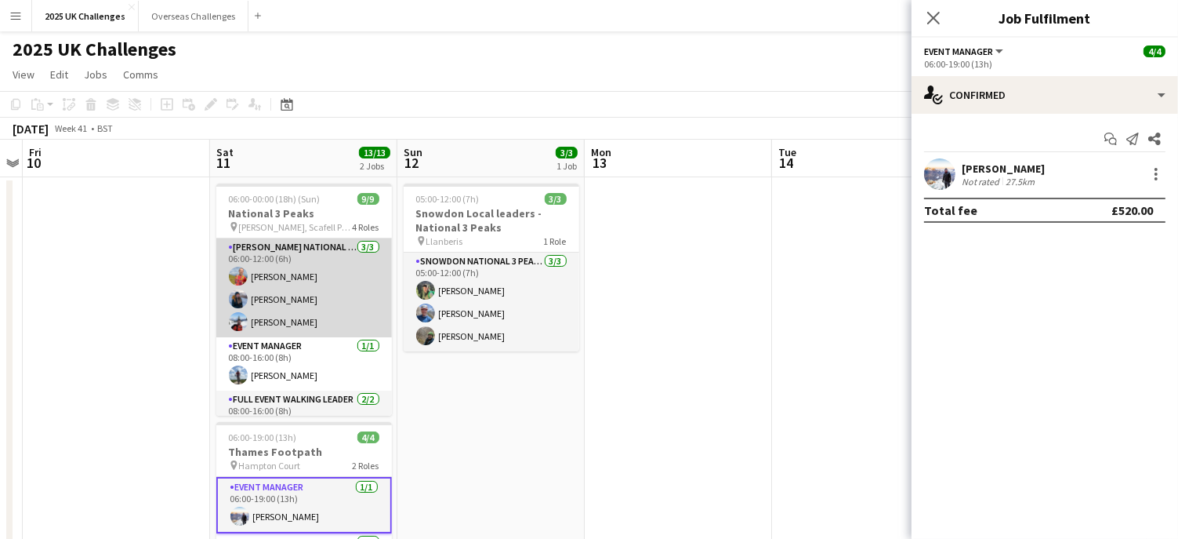
click at [267, 249] on app-card-role "[PERSON_NAME] National 3 Peaks Walking Leader [DATE] 06:00-12:00 (6h) [PERSON_N…" at bounding box center [304, 287] width 176 height 99
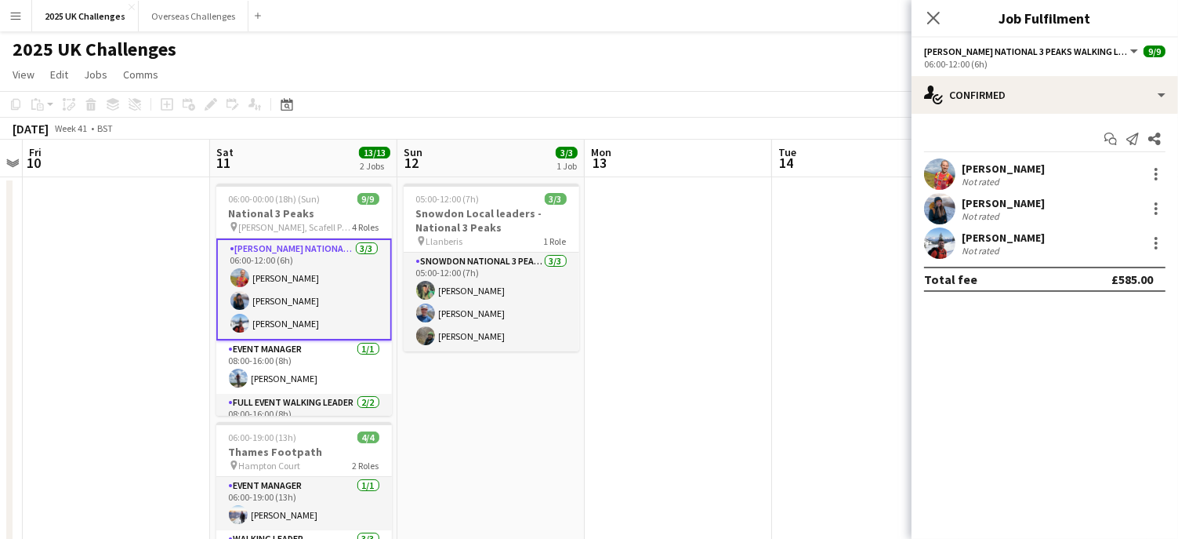
click at [1019, 162] on div "[PERSON_NAME]" at bounding box center [1003, 169] width 83 height 14
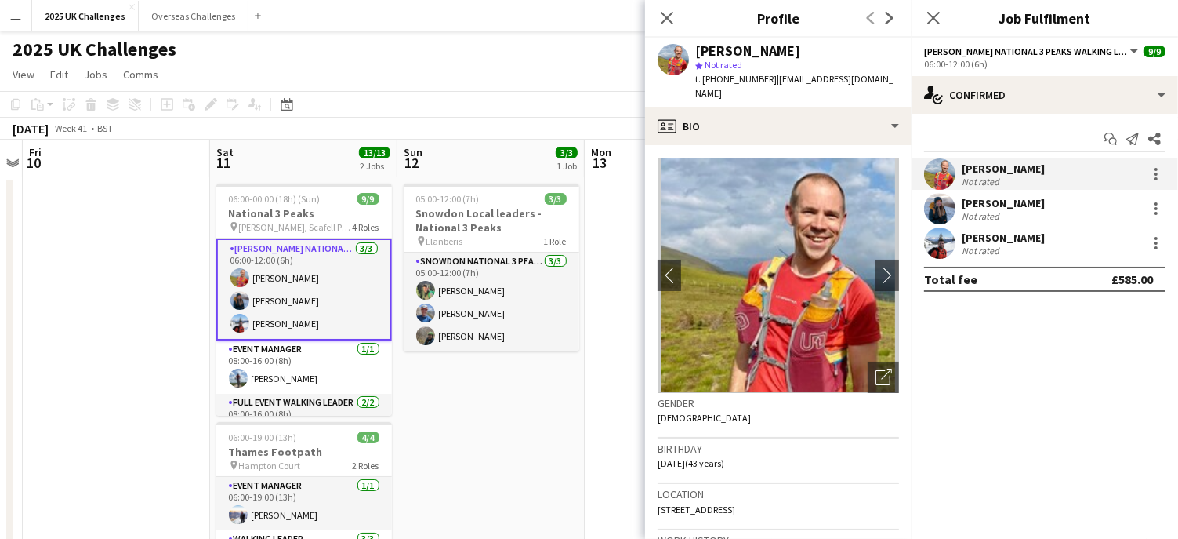
drag, startPoint x: 775, startPoint y: 82, endPoint x: 801, endPoint y: 92, distance: 28.5
click at [801, 92] on div "t. [PHONE_NUMBER] | [EMAIL_ADDRESS][DOMAIN_NAME]" at bounding box center [797, 86] width 204 height 28
copy span "[EMAIL_ADDRESS][DOMAIN_NAME]"
click at [277, 298] on app-card-role "[PERSON_NAME] National 3 Peaks Walking Leader [DATE] 06:00-12:00 (6h) [PERSON_N…" at bounding box center [304, 289] width 176 height 102
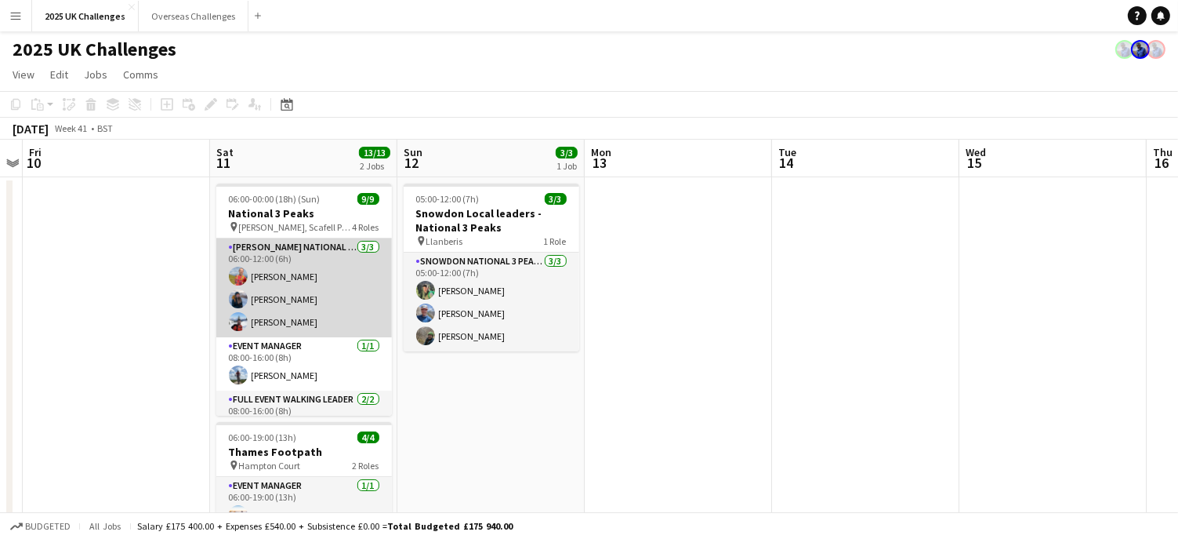
click at [277, 298] on app-card-role "[PERSON_NAME] National 3 Peaks Walking Leader [DATE] 06:00-12:00 (6h) [PERSON_N…" at bounding box center [304, 287] width 176 height 99
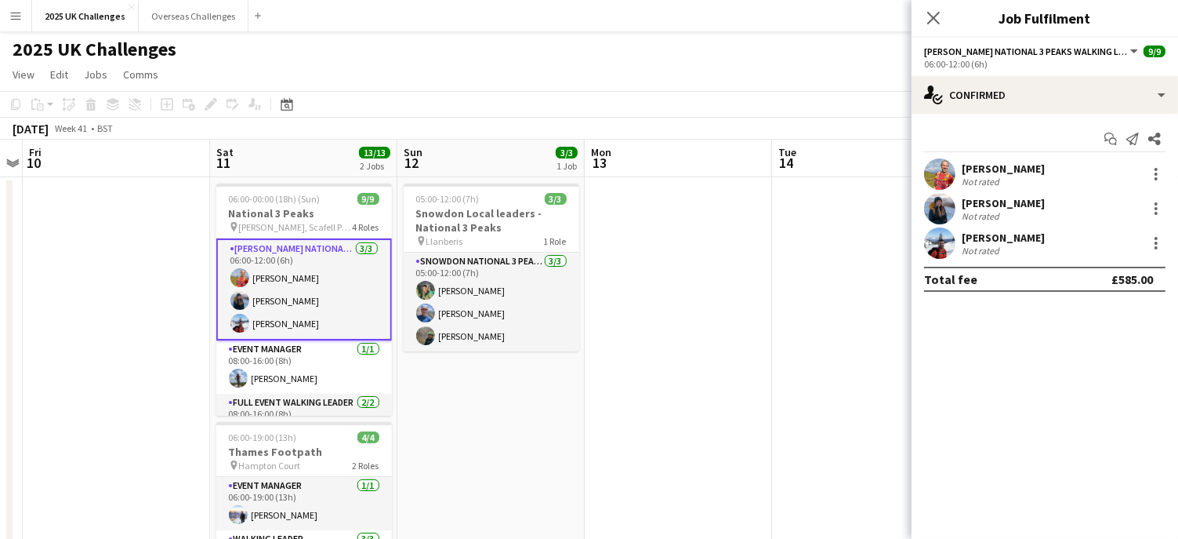
click at [1007, 201] on div "[PERSON_NAME]" at bounding box center [1003, 203] width 83 height 14
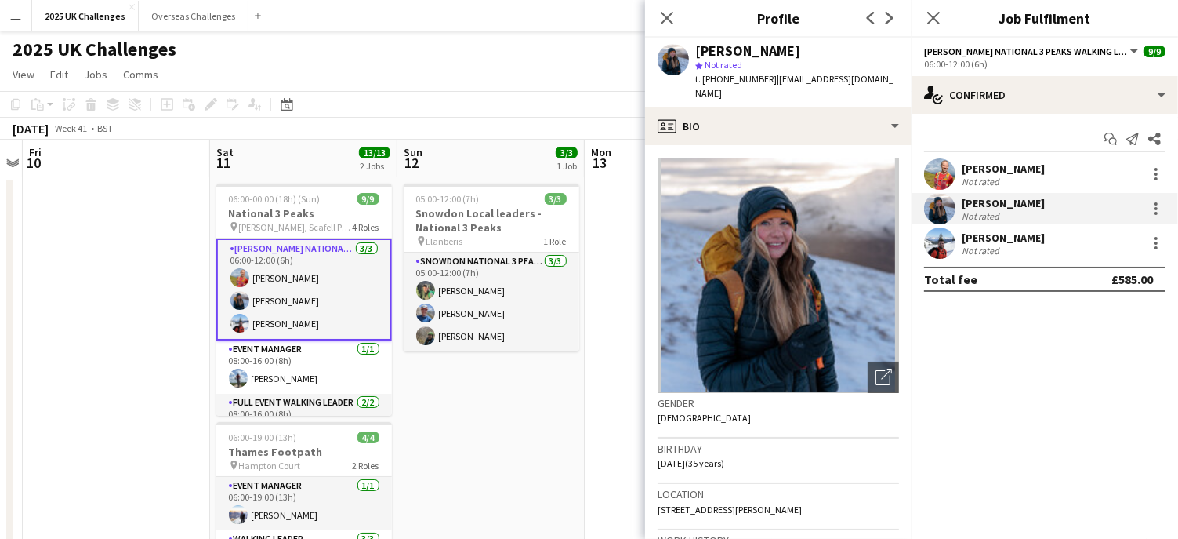
drag, startPoint x: 771, startPoint y: 79, endPoint x: 796, endPoint y: 89, distance: 26.8
click at [796, 89] on div "t. [PHONE_NUMBER] | [EMAIL_ADDRESS][DOMAIN_NAME]" at bounding box center [797, 86] width 204 height 28
copy span "[EMAIL_ADDRESS][DOMAIN_NAME]"
click at [263, 318] on app-card-role "[PERSON_NAME] National 3 Peaks Walking Leader [DATE] 06:00-12:00 (6h) [PERSON_N…" at bounding box center [304, 289] width 176 height 102
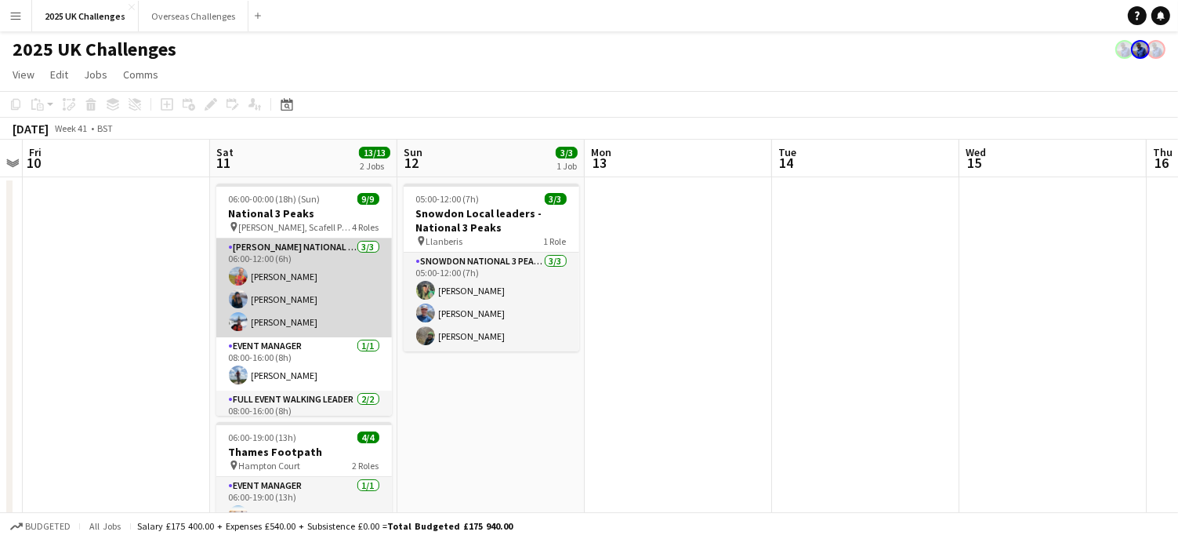
click at [263, 318] on app-card-role "[PERSON_NAME] National 3 Peaks Walking Leader [DATE] 06:00-12:00 (6h) [PERSON_N…" at bounding box center [304, 287] width 176 height 99
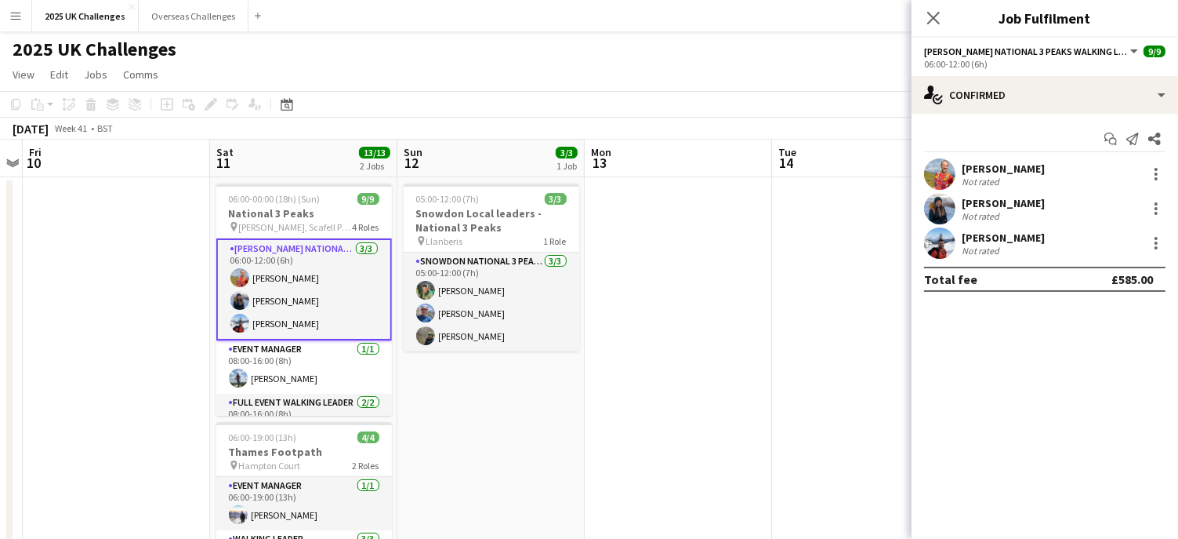
click at [971, 226] on div "[PERSON_NAME] Not rated [PERSON_NAME] Not rated [PERSON_NAME] Not rated" at bounding box center [1045, 208] width 267 height 100
click at [979, 236] on div "[PERSON_NAME]" at bounding box center [1003, 238] width 83 height 14
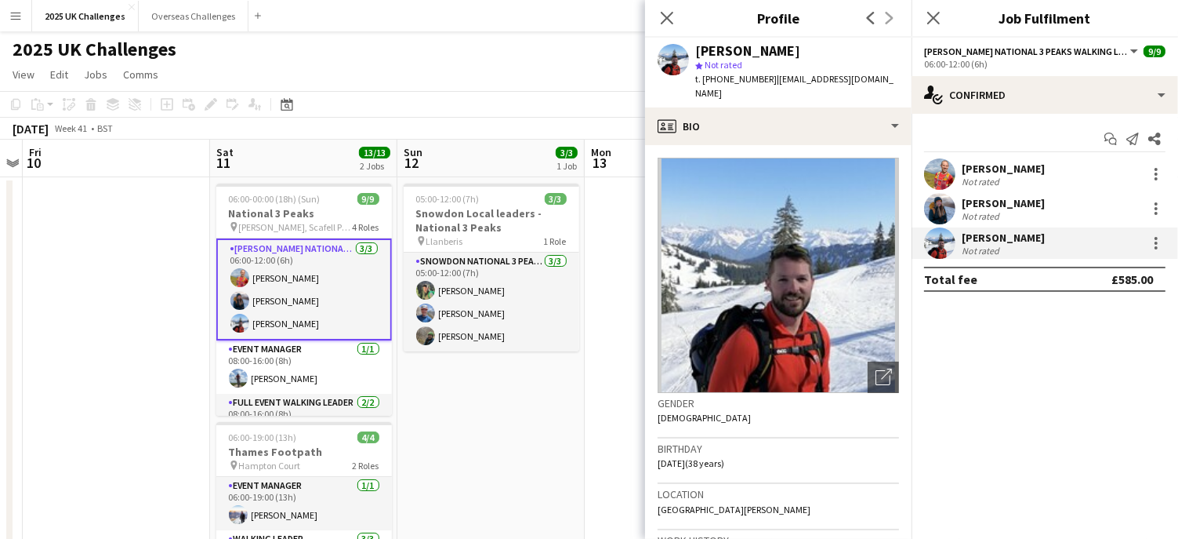
click at [771, 80] on span "| [EMAIL_ADDRESS][DOMAIN_NAME]" at bounding box center [794, 86] width 198 height 26
click at [789, 89] on div "[PERSON_NAME] star Not rated t. [PHONE_NUMBER] | [EMAIL_ADDRESS][DOMAIN_NAME]" at bounding box center [778, 73] width 267 height 70
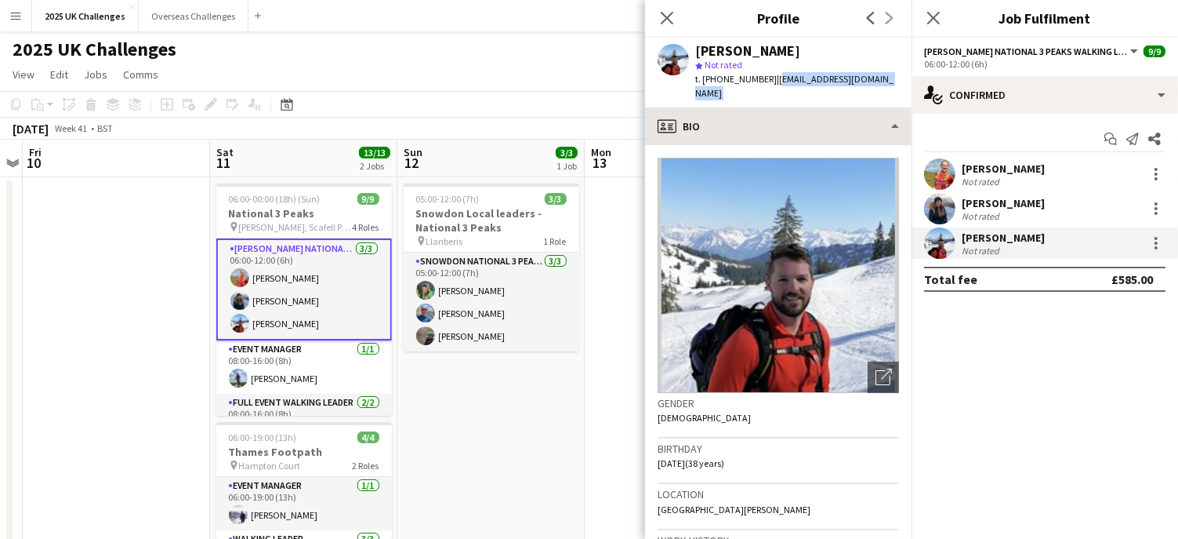
drag, startPoint x: 771, startPoint y: 79, endPoint x: 814, endPoint y: 96, distance: 46.2
click at [814, 96] on app-crew-profile "Close pop-in Profile Previous Next [PERSON_NAME] star Not rated t. [PHONE_NUMBE…" at bounding box center [778, 269] width 267 height 539
copy app-crew-profile "[EMAIL_ADDRESS][DOMAIN_NAME] profile"
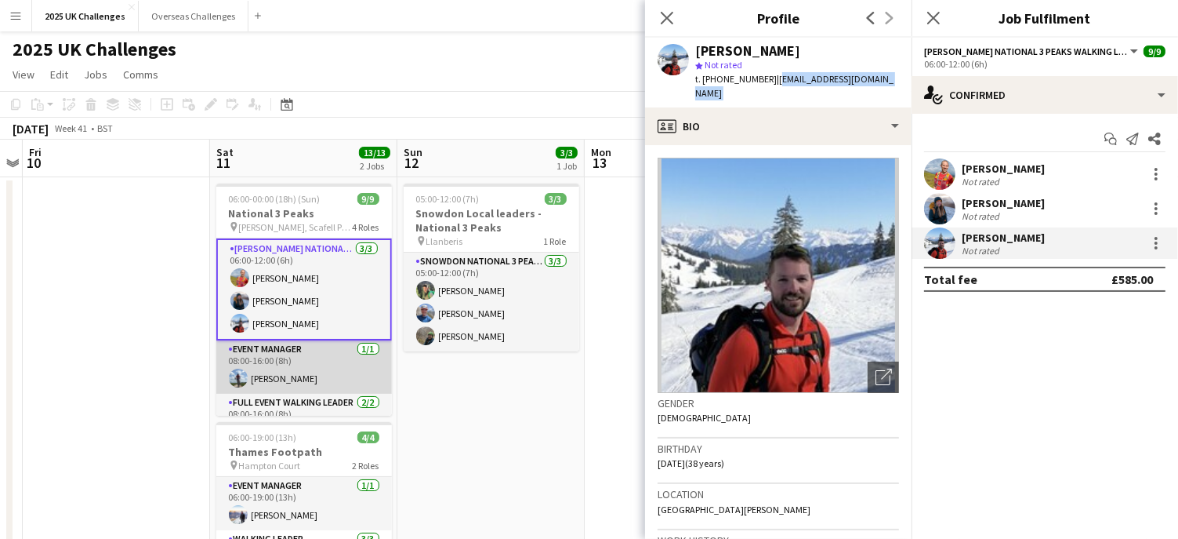
click at [295, 372] on app-card-role "Event Manager [DATE] 08:00-16:00 (8h) [PERSON_NAME]" at bounding box center [304, 366] width 176 height 53
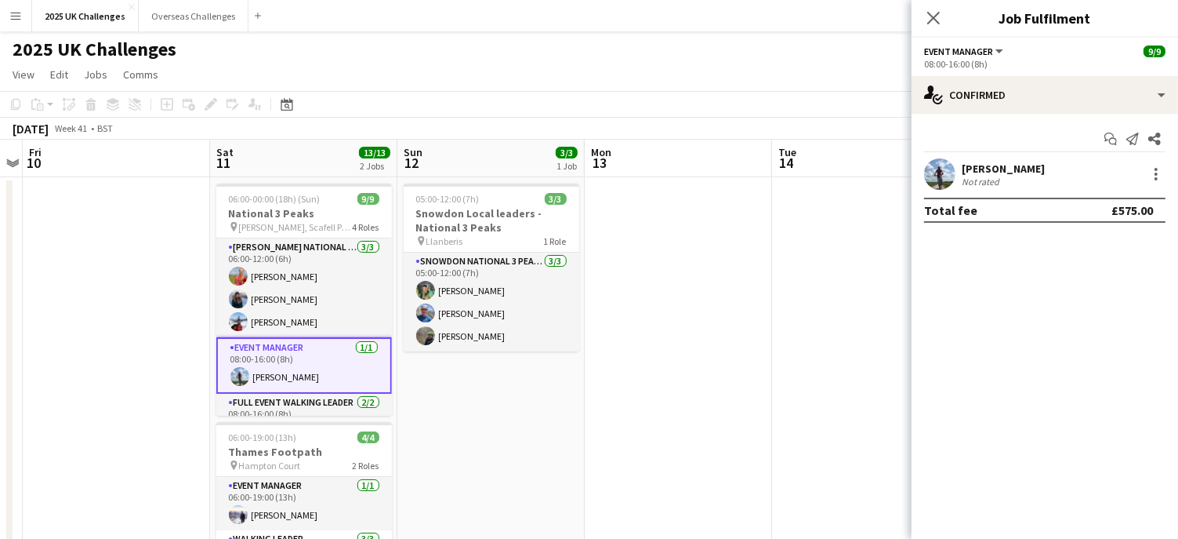
click at [986, 170] on div "[PERSON_NAME]" at bounding box center [1003, 169] width 83 height 14
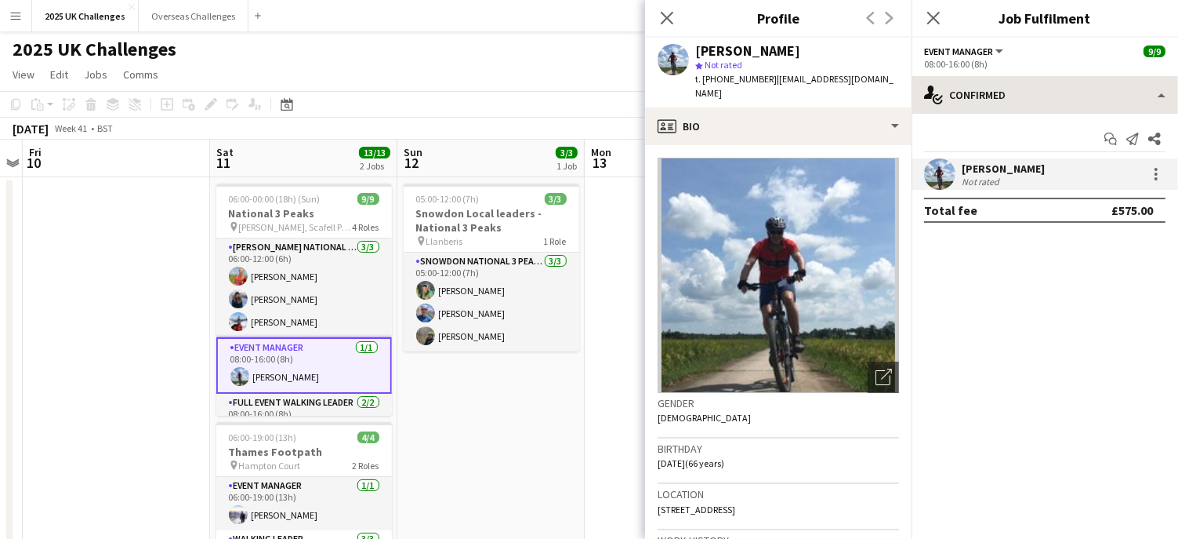
drag, startPoint x: 768, startPoint y: 77, endPoint x: 916, endPoint y: 98, distance: 148.9
click at [916, 98] on body "Menu Boards Boards Boards All jobs Status Workforce Workforce My Workforce Recr…" at bounding box center [589, 511] width 1178 height 1022
click at [823, 77] on span "| [EMAIL_ADDRESS][DOMAIN_NAME]" at bounding box center [794, 86] width 198 height 26
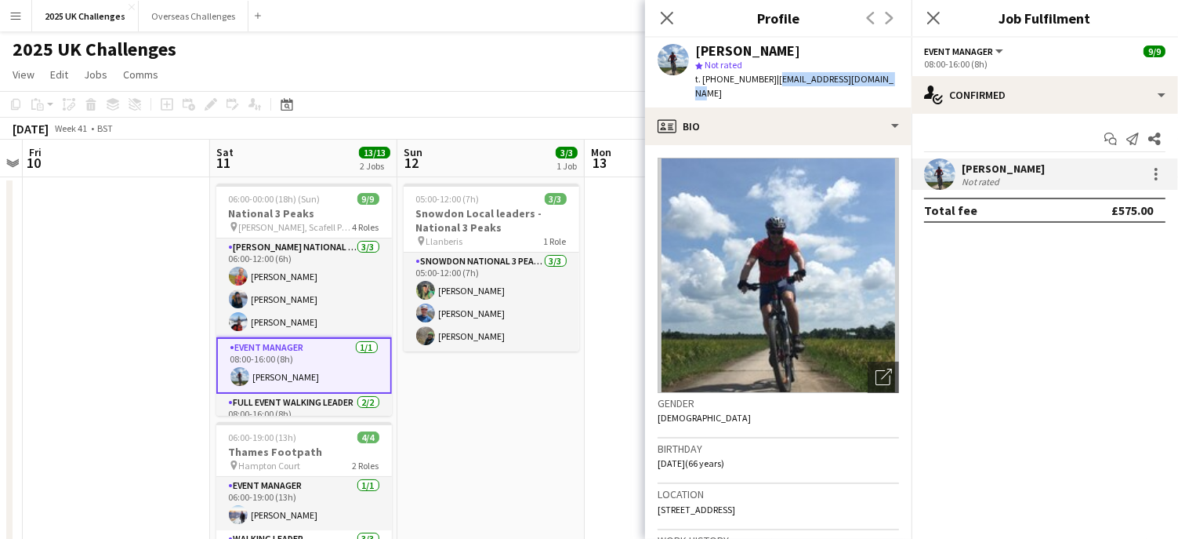
drag, startPoint x: 770, startPoint y: 77, endPoint x: 884, endPoint y: 78, distance: 114.5
click at [884, 78] on div "[PERSON_NAME] star Not rated t. [PHONE_NUMBER] | [EMAIL_ADDRESS][DOMAIN_NAME]" at bounding box center [778, 73] width 267 height 70
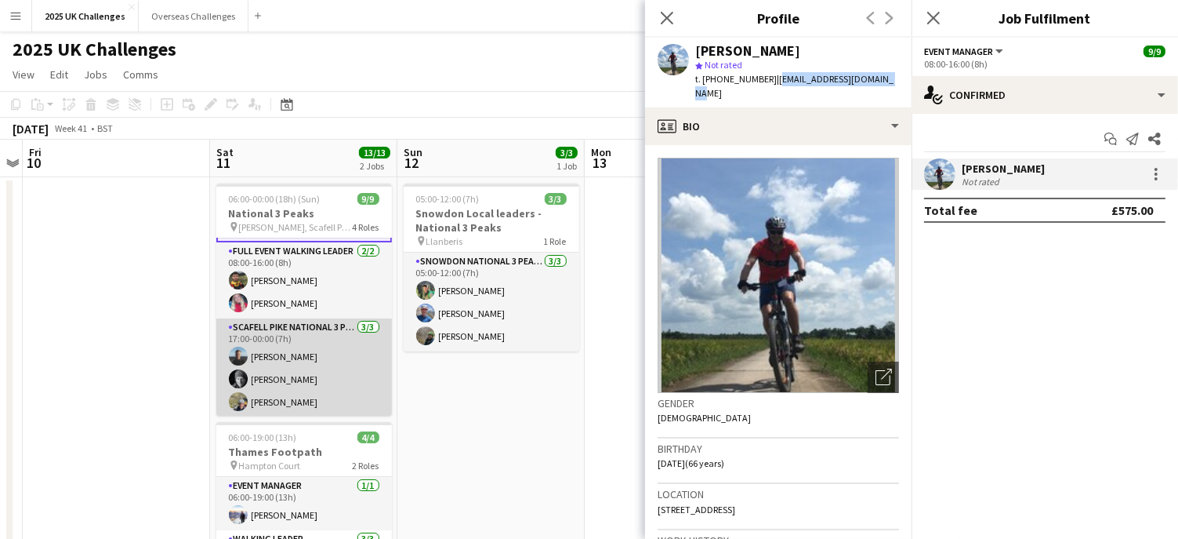
click at [291, 361] on app-card-role "Scafell Pike National 3 Peaks Walking Leader [DATE] 17:00-00:00 (7h) [PERSON_NA…" at bounding box center [304, 367] width 176 height 99
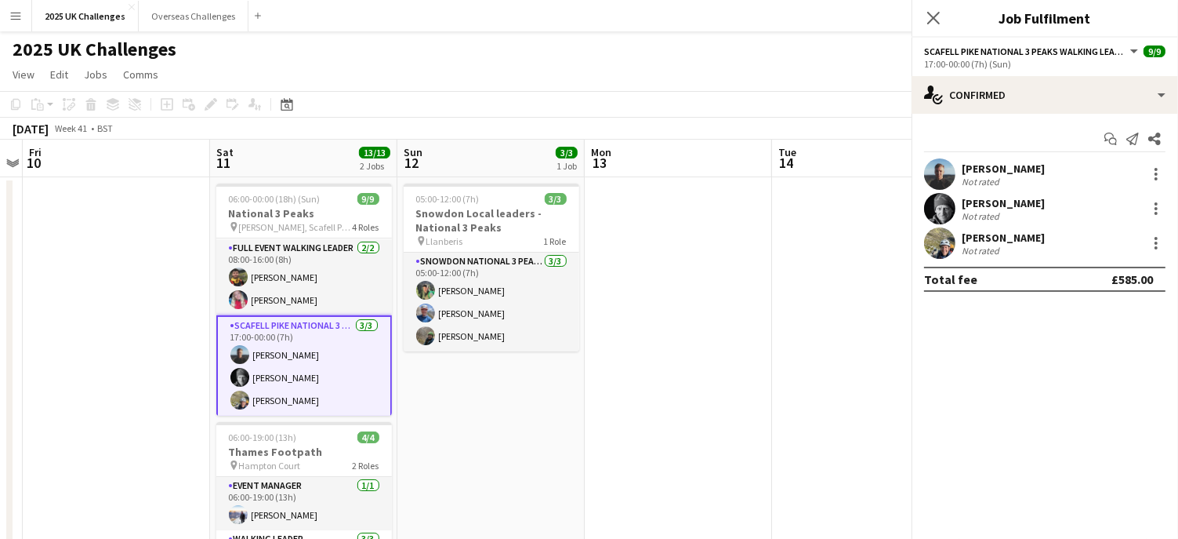
scroll to position [151, 0]
click at [280, 401] on app-card-role "Scafell Pike National 3 Peaks Walking Leader [DATE] 17:00-00:00 (7h) [PERSON_NA…" at bounding box center [304, 367] width 176 height 102
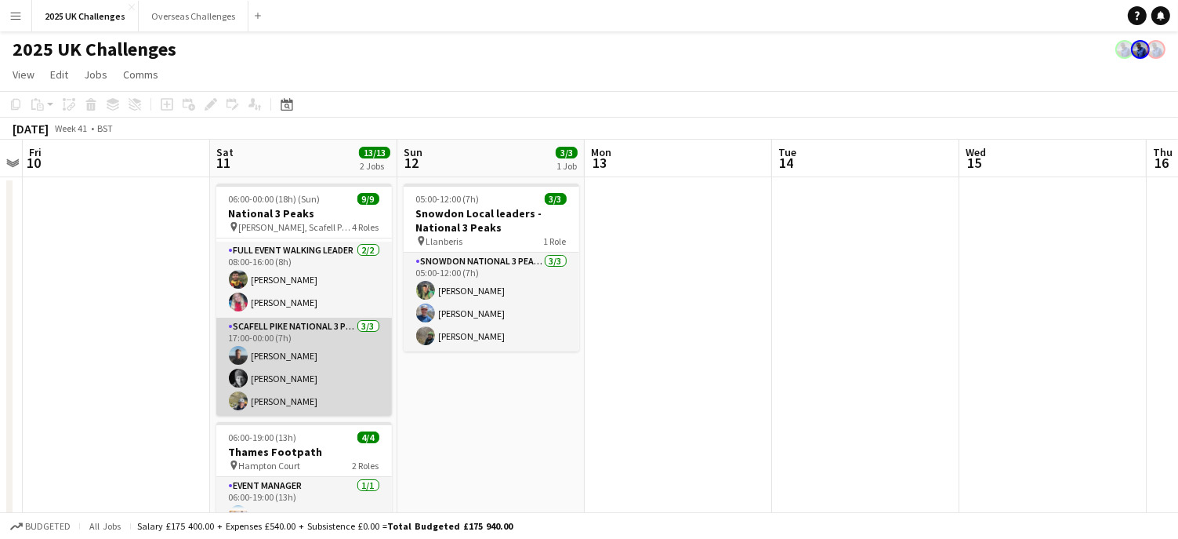
click at [280, 401] on app-card-role "Scafell Pike National 3 Peaks Walking Leader [DATE] 17:00-00:00 (7h) [PERSON_NA…" at bounding box center [304, 367] width 176 height 99
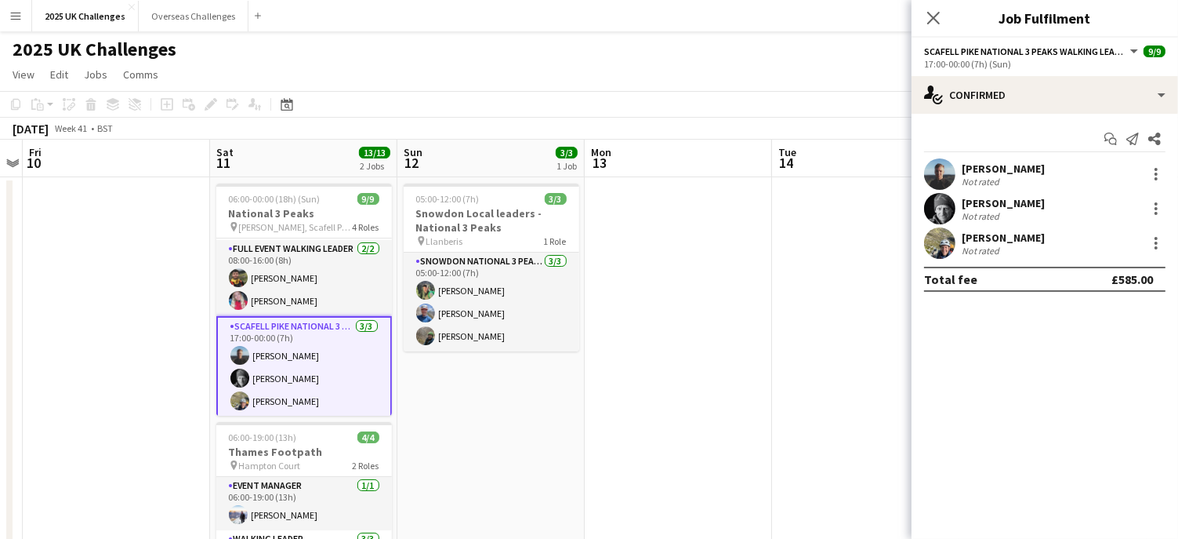
click at [963, 249] on div "Not rated" at bounding box center [982, 251] width 41 height 12
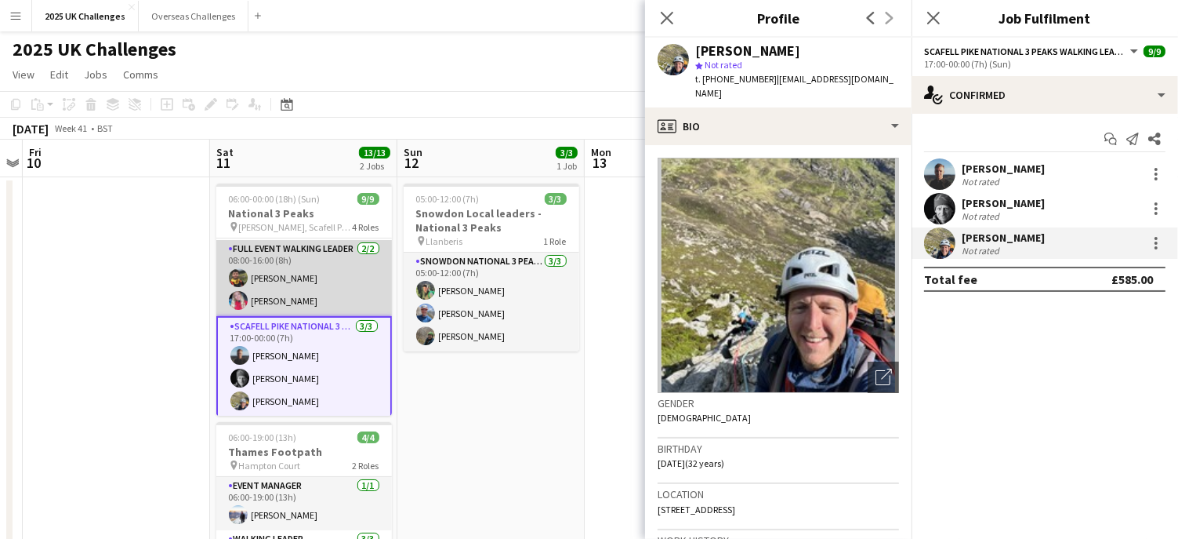
scroll to position [151, 0]
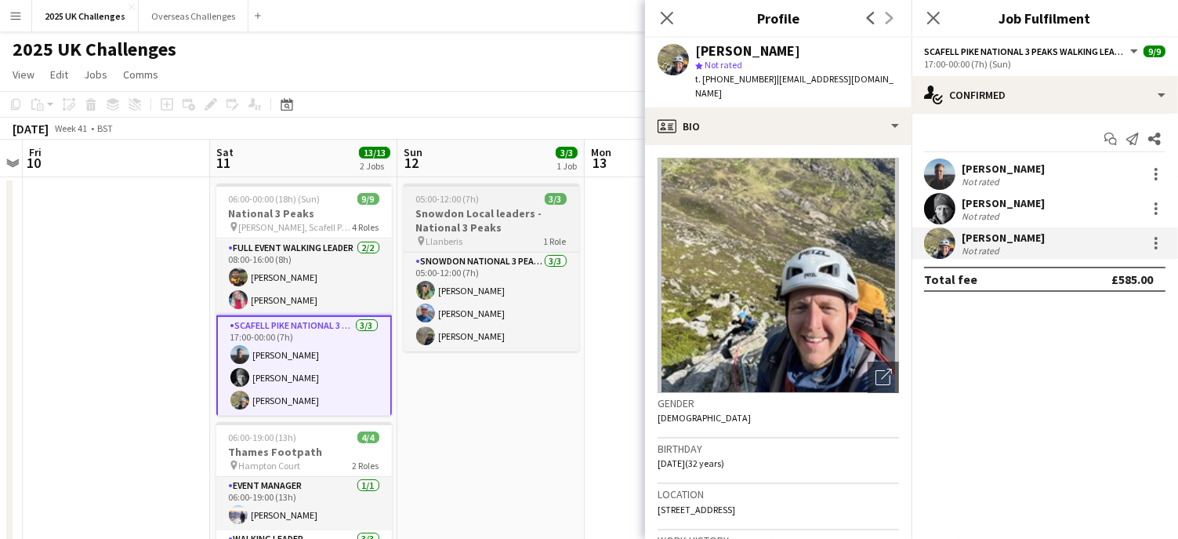
click at [463, 251] on app-job-card "05:00-12:00 (7h) 3/3 Snowdon Local leaders - National 3 Peaks pin Llanberis 1 R…" at bounding box center [492, 267] width 176 height 168
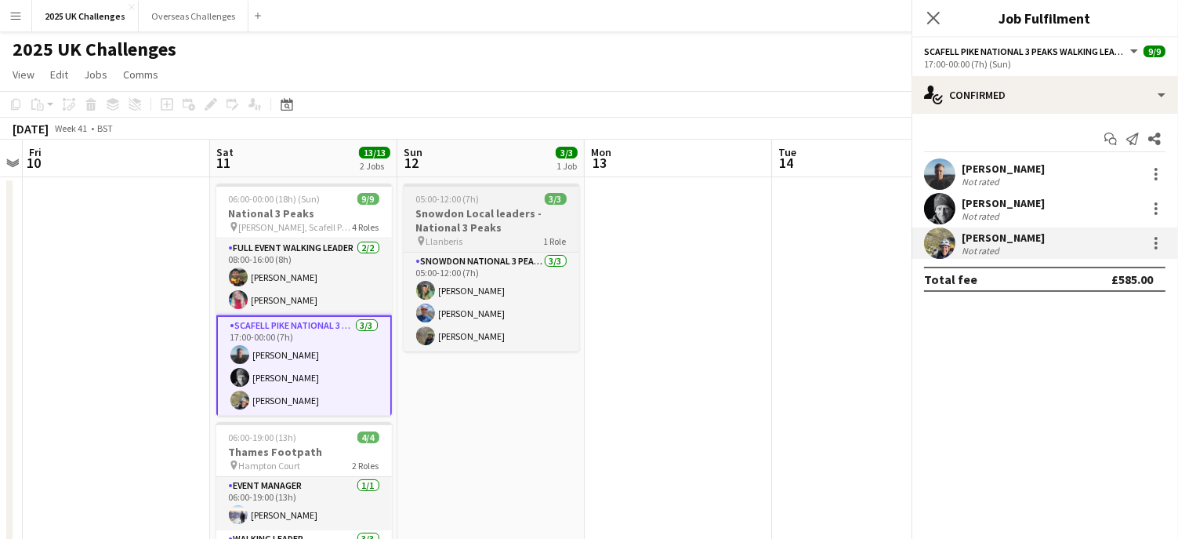
scroll to position [149, 0]
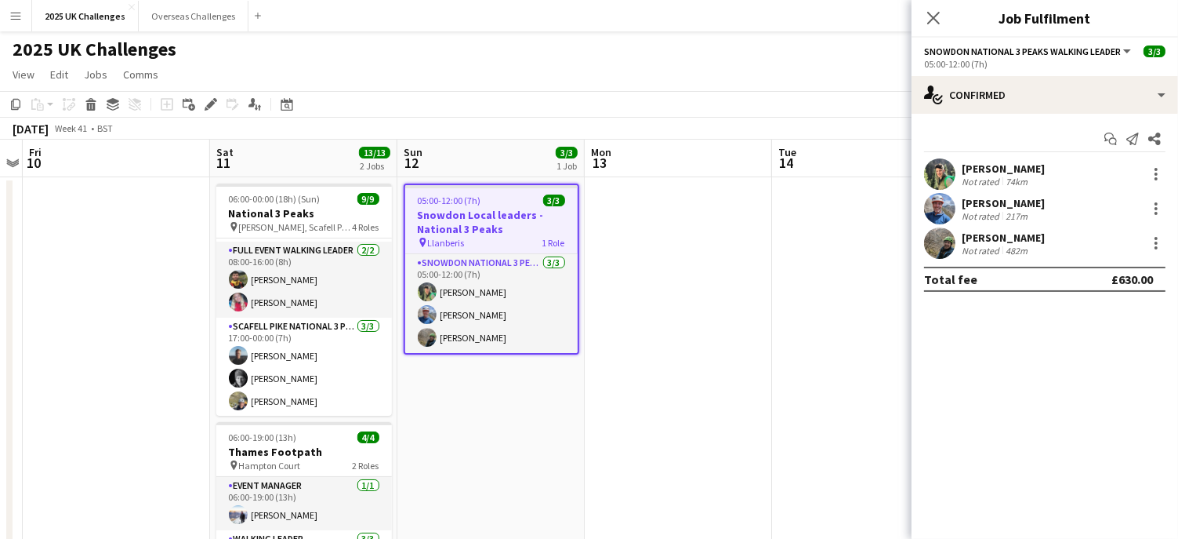
click at [998, 164] on div "[PERSON_NAME]" at bounding box center [1003, 169] width 83 height 14
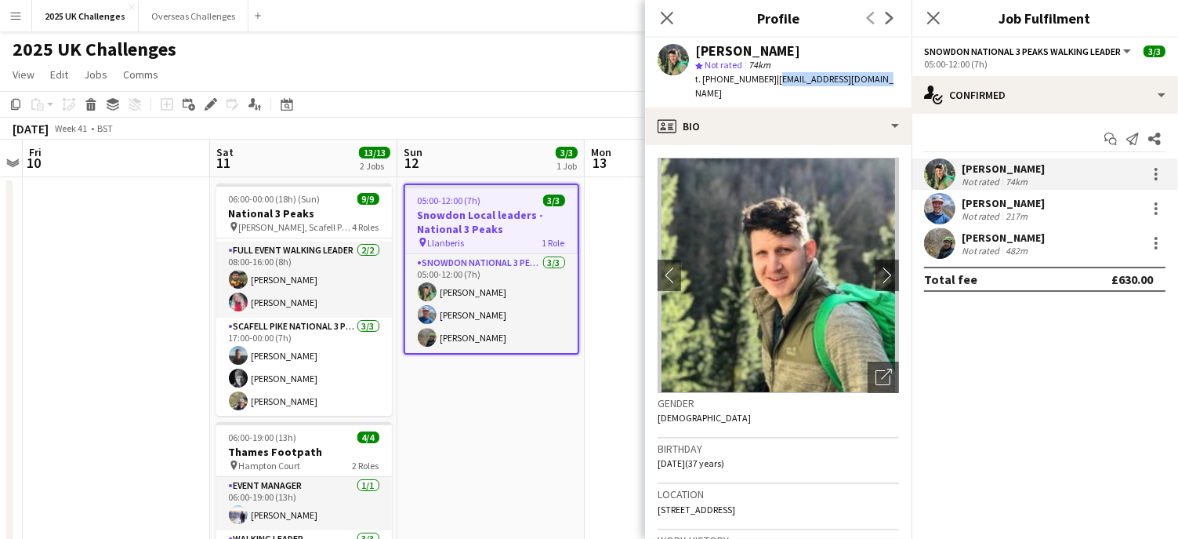
drag, startPoint x: 806, startPoint y: 84, endPoint x: 884, endPoint y: 87, distance: 78.5
click at [884, 87] on div "[PERSON_NAME] star Not rated 74km t. [PHONE_NUMBER] | [EMAIL_ADDRESS][DOMAIN_NA…" at bounding box center [778, 73] width 267 height 70
click at [987, 211] on div "Not rated" at bounding box center [982, 216] width 41 height 12
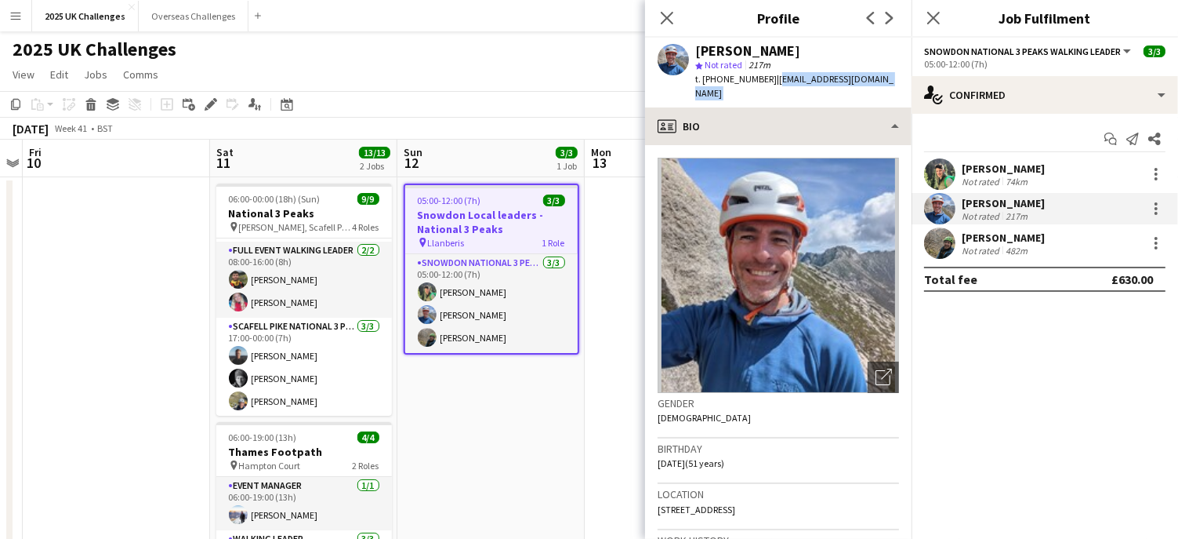
drag, startPoint x: 768, startPoint y: 80, endPoint x: 909, endPoint y: 93, distance: 140.9
click at [909, 93] on app-crew-profile "Close pop-in Profile Previous Next [PERSON_NAME] star Not rated 217m t. [PHONE_…" at bounding box center [778, 269] width 267 height 539
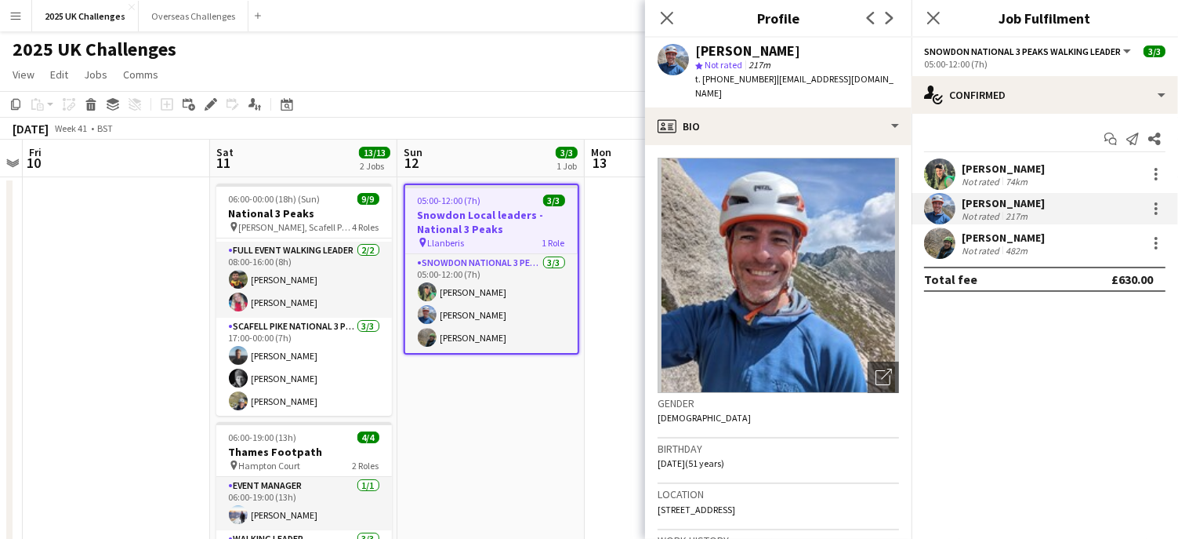
click at [991, 231] on div "[PERSON_NAME]" at bounding box center [1003, 238] width 83 height 14
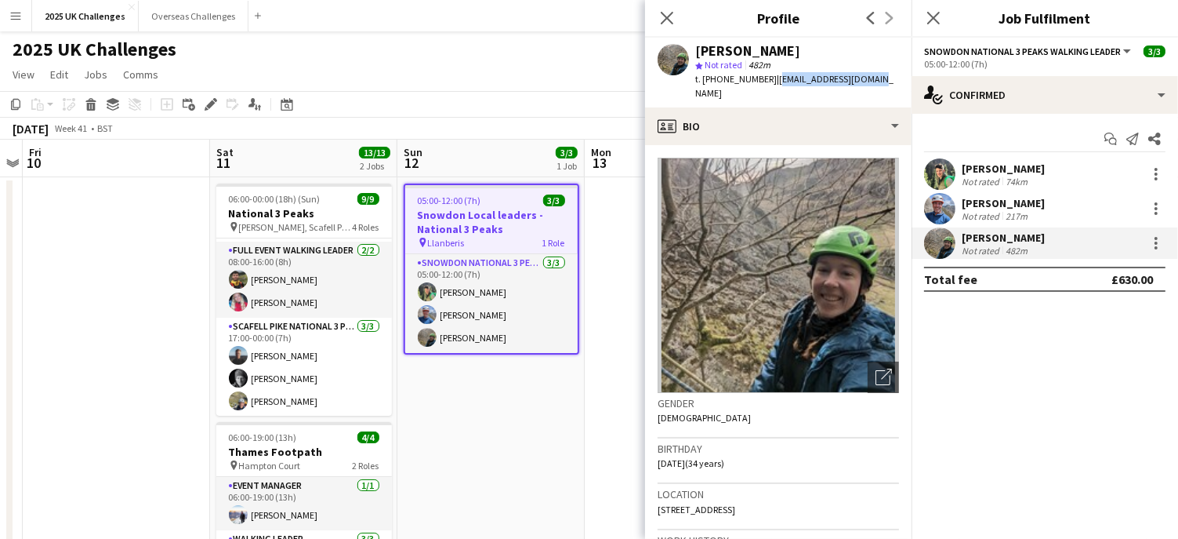
drag, startPoint x: 775, startPoint y: 81, endPoint x: 884, endPoint y: 82, distance: 109.0
click at [884, 82] on div "[PERSON_NAME] star Not rated 482m t. [PHONE_NUMBER] | [EMAIL_ADDRESS][DOMAIN_NA…" at bounding box center [778, 73] width 267 height 70
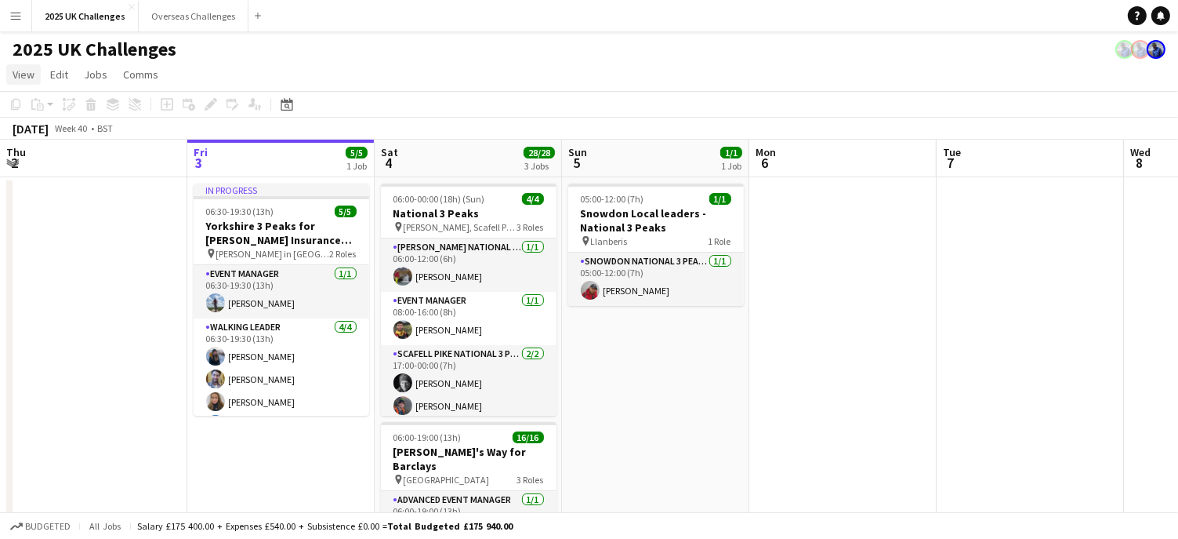
click at [11, 73] on link "View" at bounding box center [23, 74] width 34 height 20
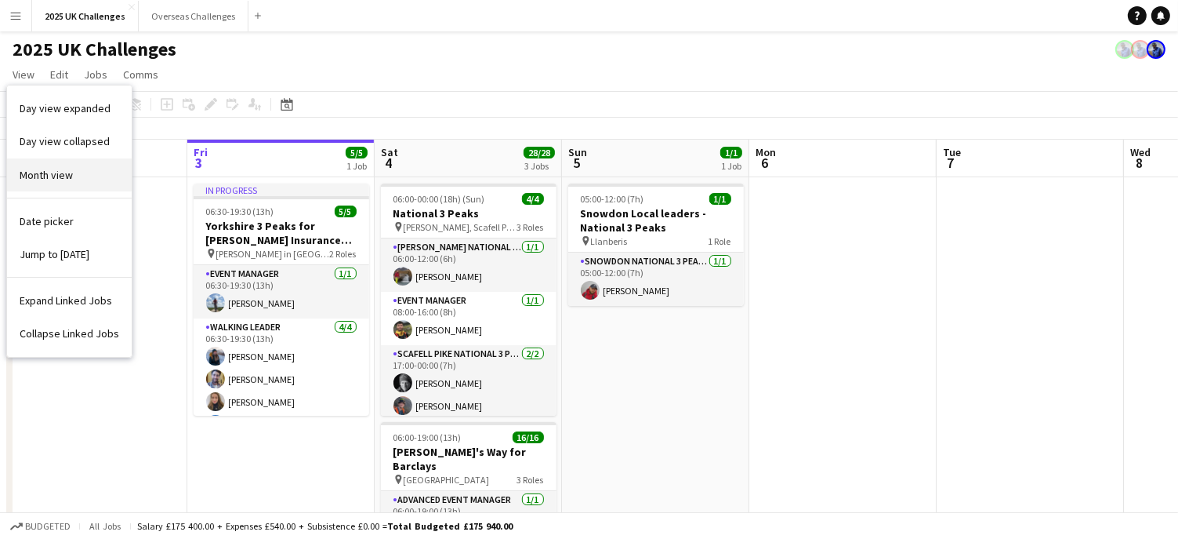
click at [47, 168] on span "Month view" at bounding box center [46, 175] width 53 height 14
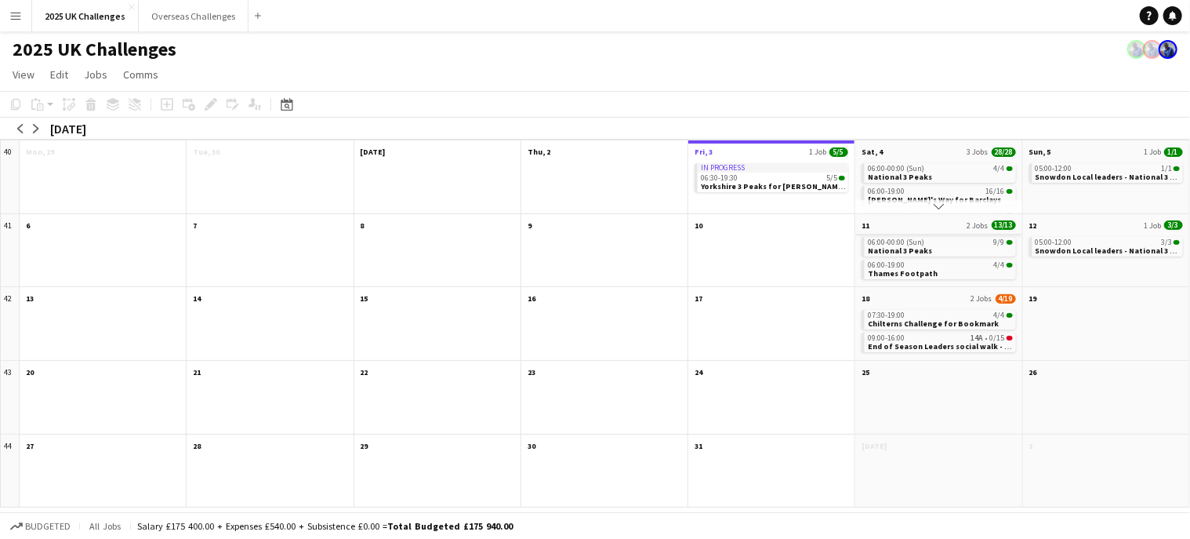
click at [929, 231] on app-month-view-date-header "11 2 Jobs 13/13" at bounding box center [938, 224] width 166 height 20
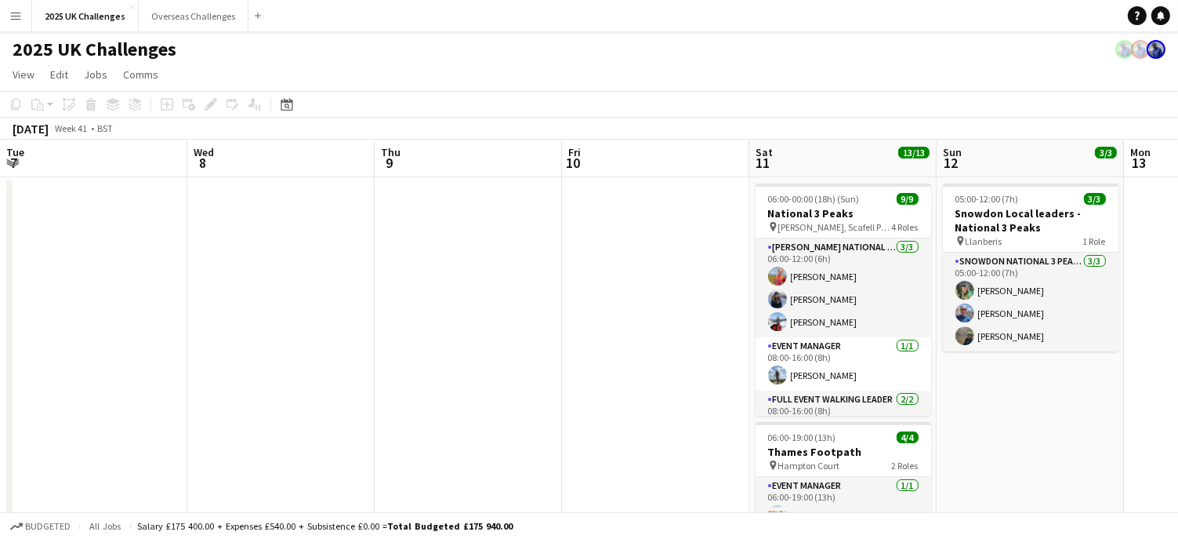
scroll to position [0, 539]
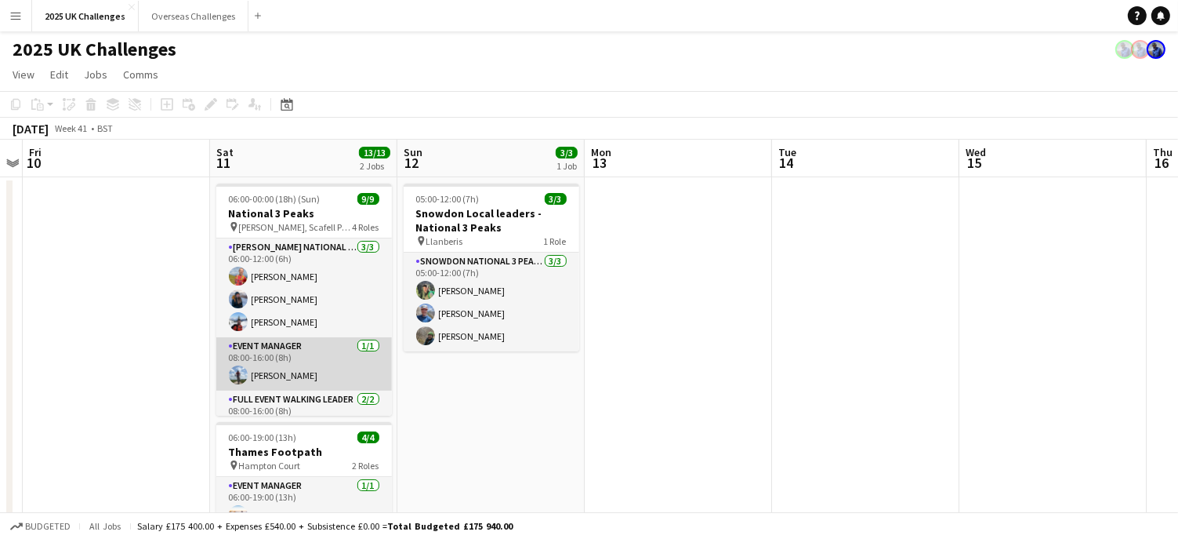
click at [291, 351] on app-card-role "Event Manager [DATE] 08:00-16:00 (8h) [PERSON_NAME]" at bounding box center [304, 363] width 176 height 53
